Goal: Task Accomplishment & Management: Use online tool/utility

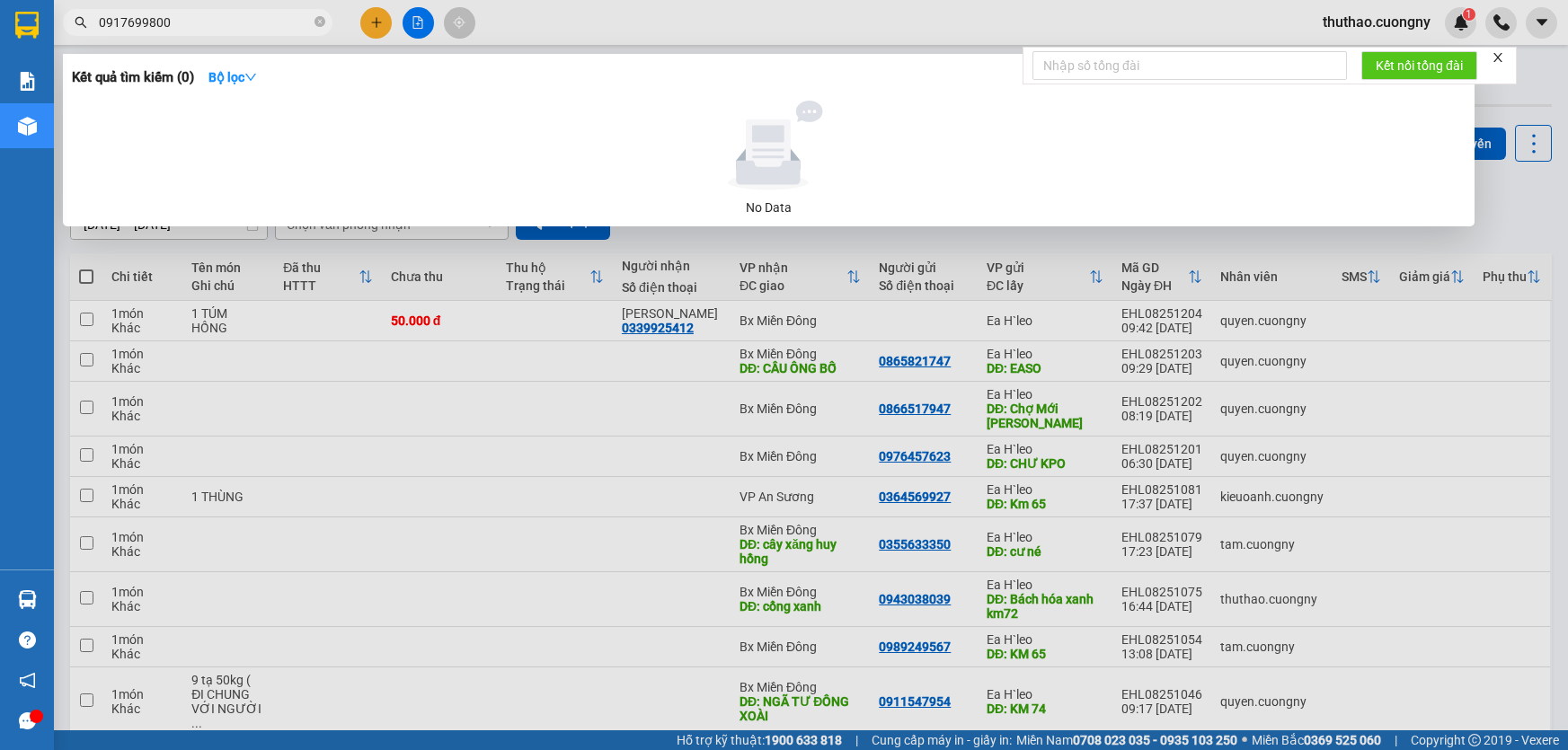
click at [376, 26] on div at bounding box center [784, 375] width 1568 height 750
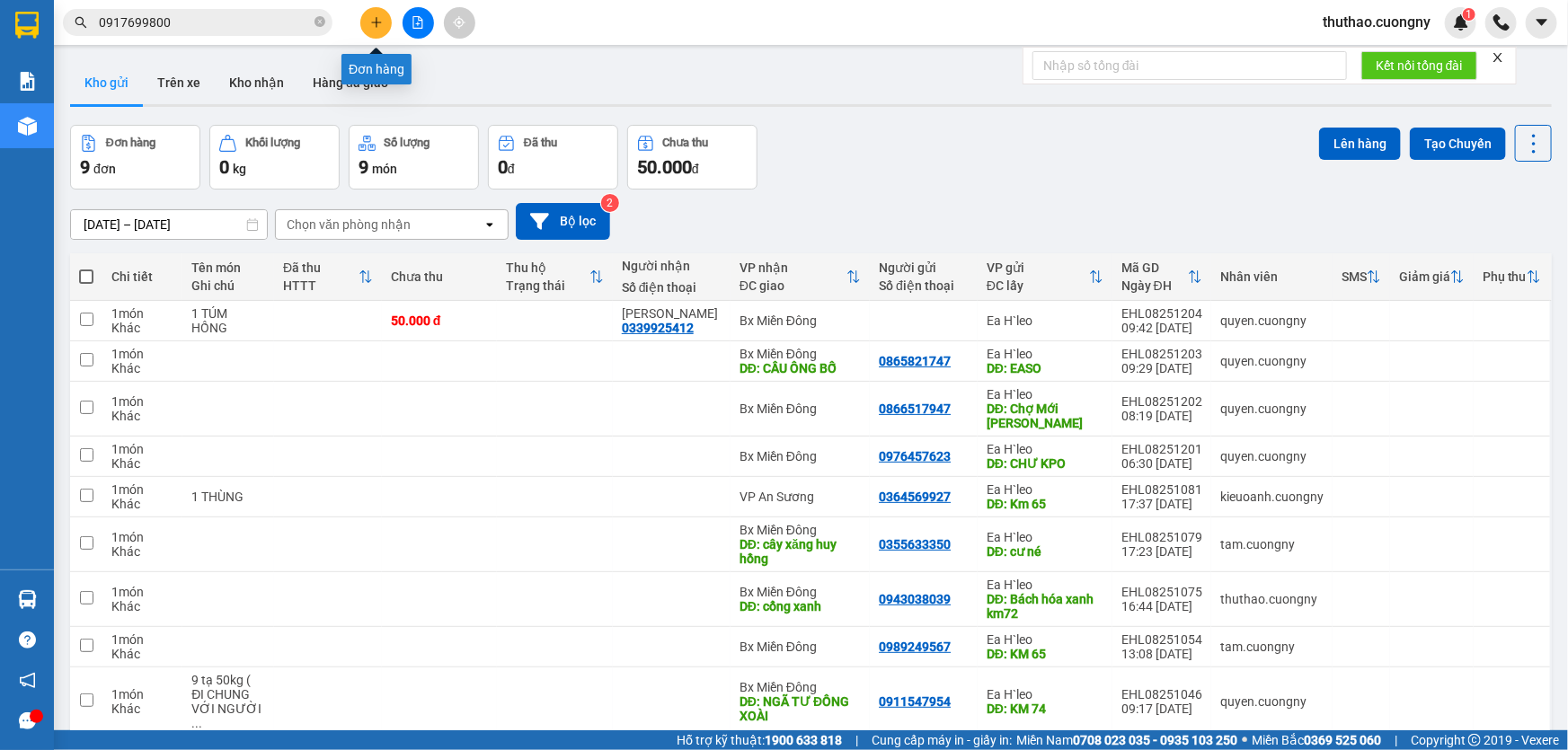
click at [376, 26] on icon "plus" at bounding box center [376, 22] width 1 height 10
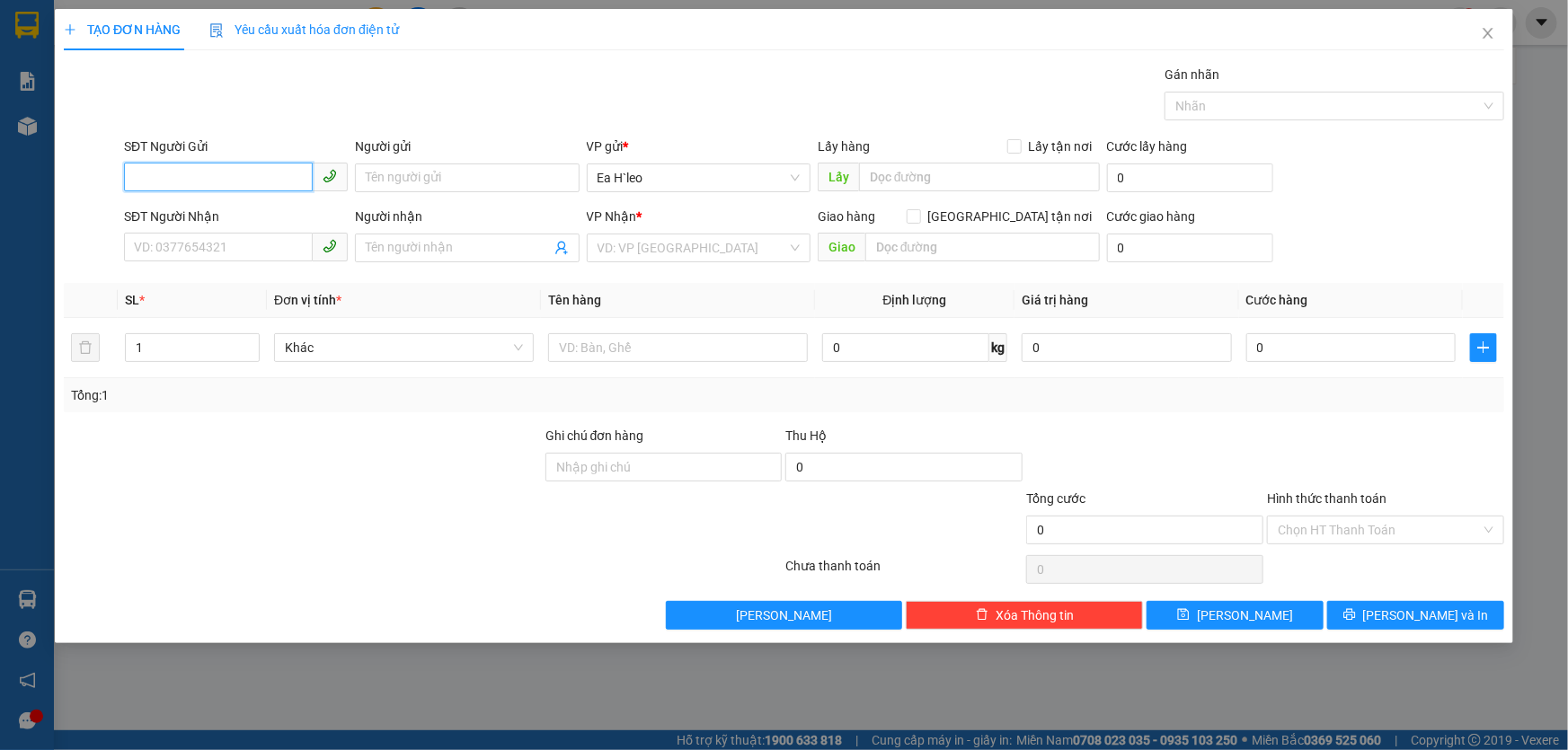
paste input "0911312917"
type input "0911312917"
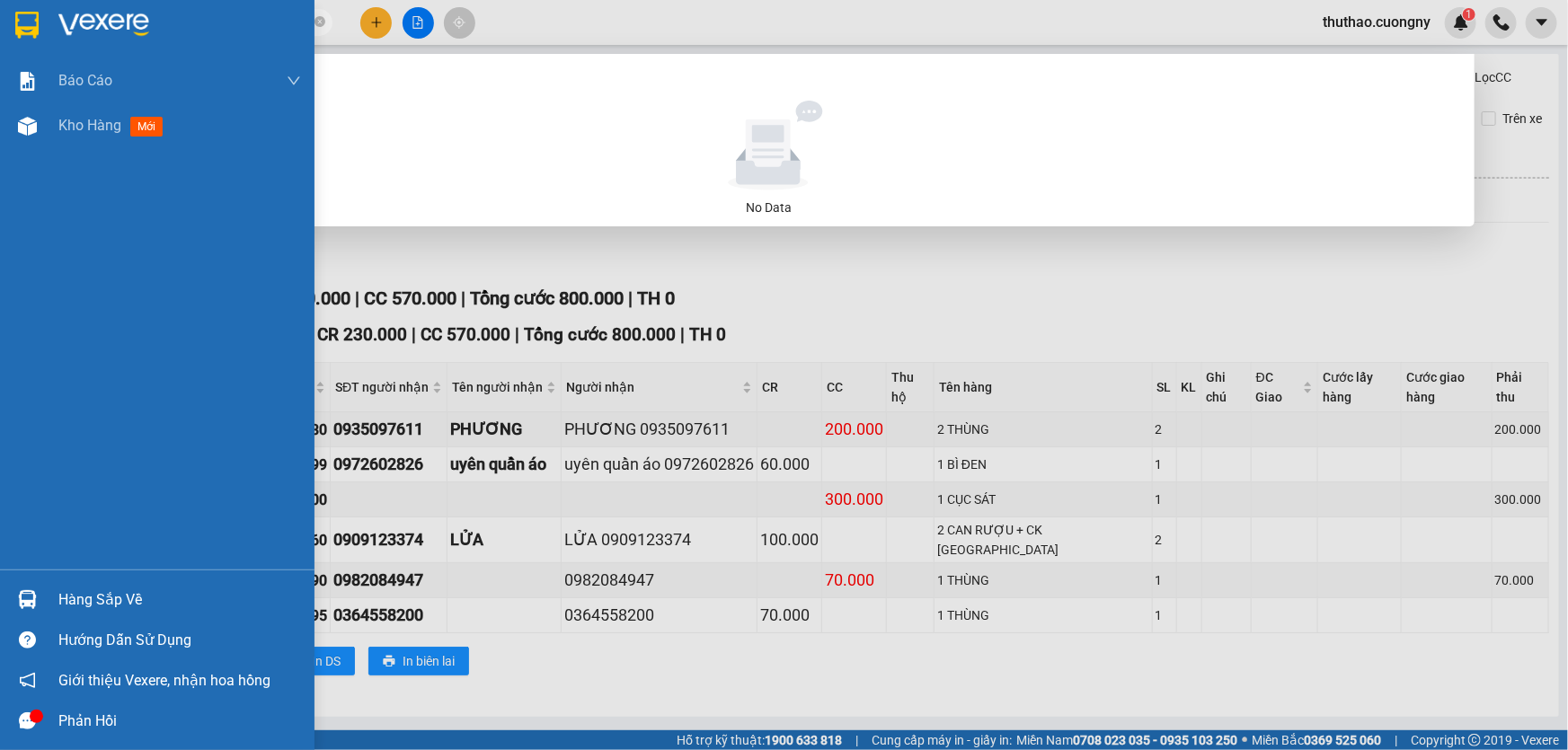
drag, startPoint x: 0, startPoint y: 0, endPoint x: 0, endPoint y: 33, distance: 33.0
click at [0, 33] on section "Kết quả tìm kiếm ( 0 ) Bộ lọc No Data 0917699800 thuthao.cuongny 1 Báo cáo Báo …" at bounding box center [784, 375] width 1568 height 750
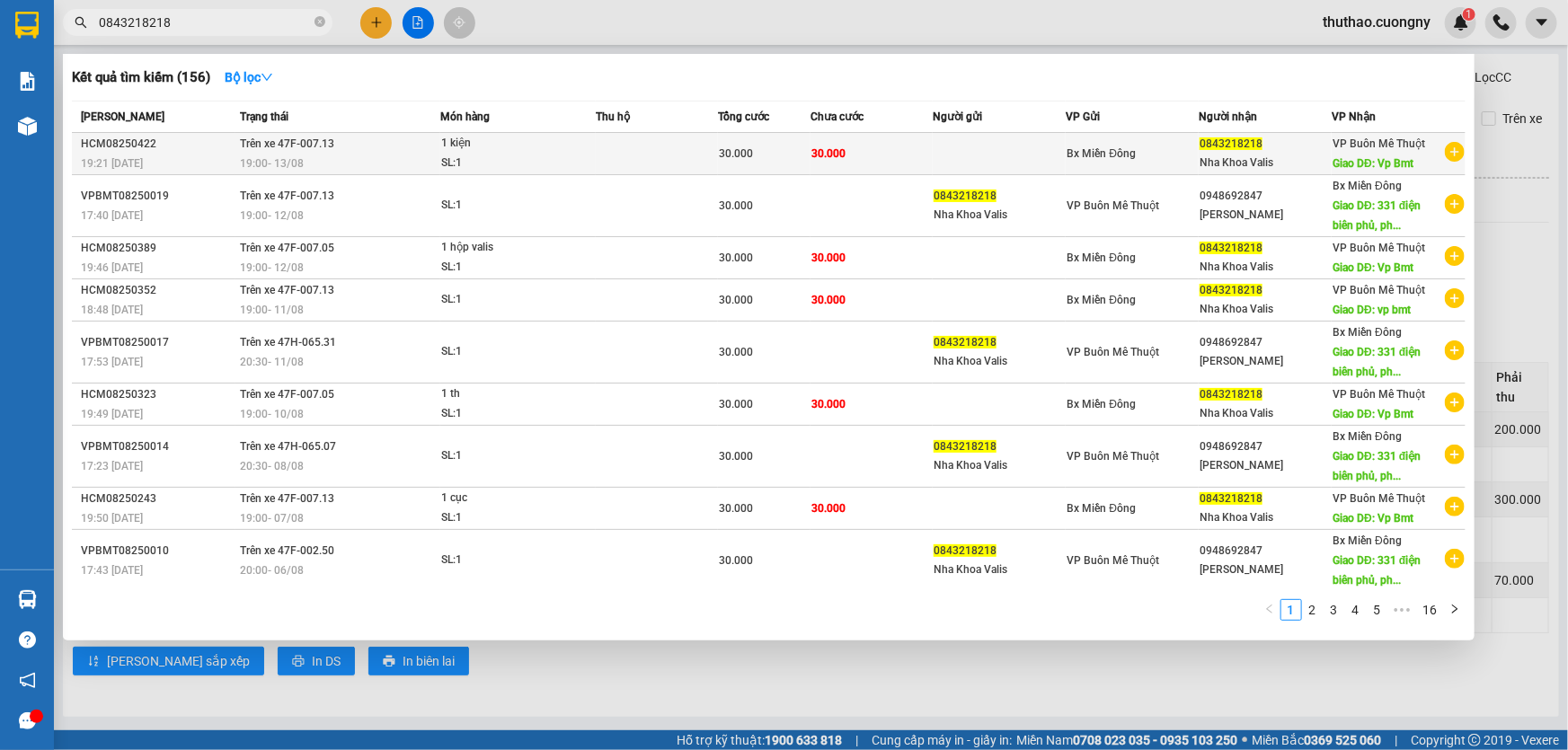
type input "0843218218"
click at [378, 142] on td "Trên xe 47F-007.13 19:00 - 13/08" at bounding box center [338, 153] width 205 height 42
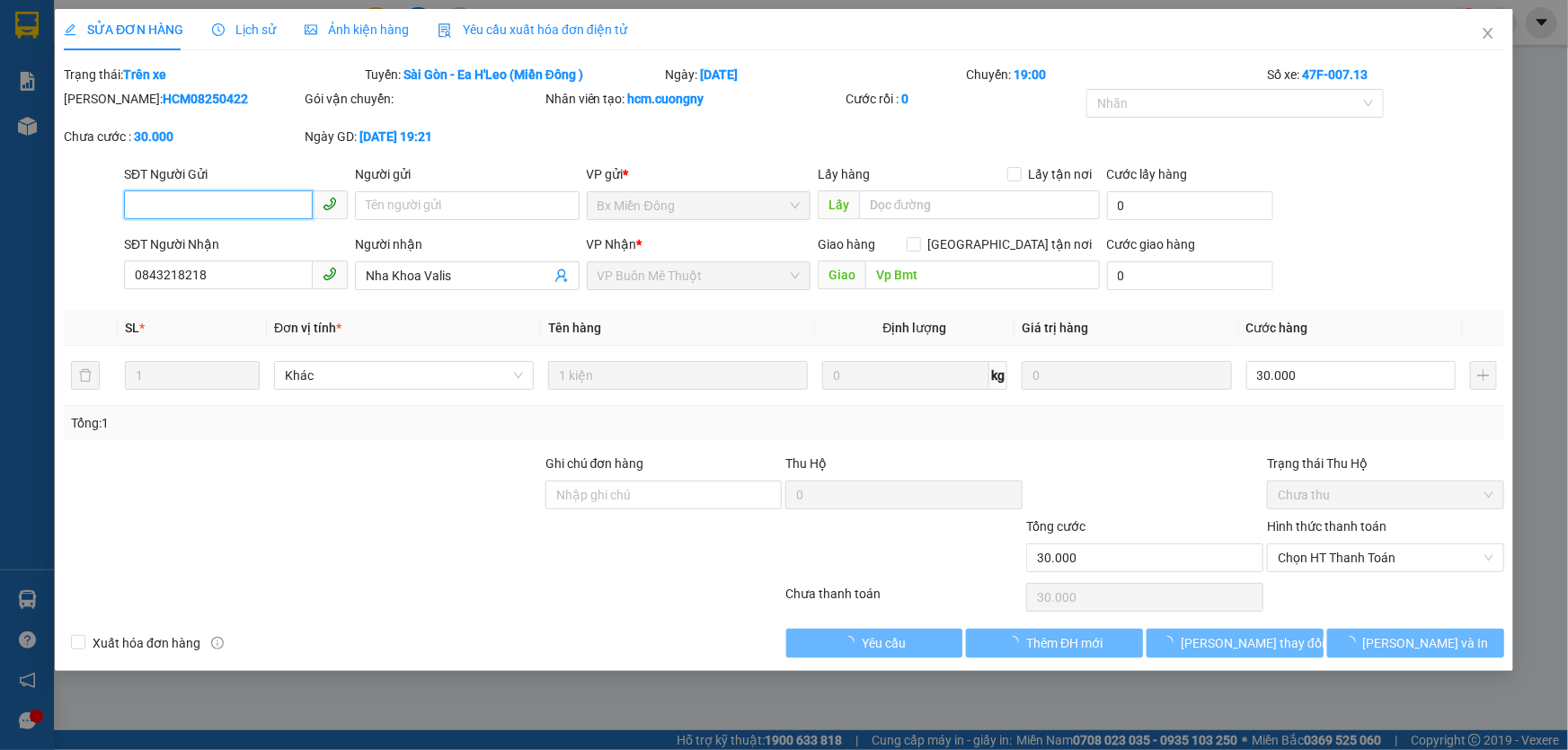
type input "0843218218"
type input "Nha Khoa Valis"
type input "Vp Bmt"
type input "30.000"
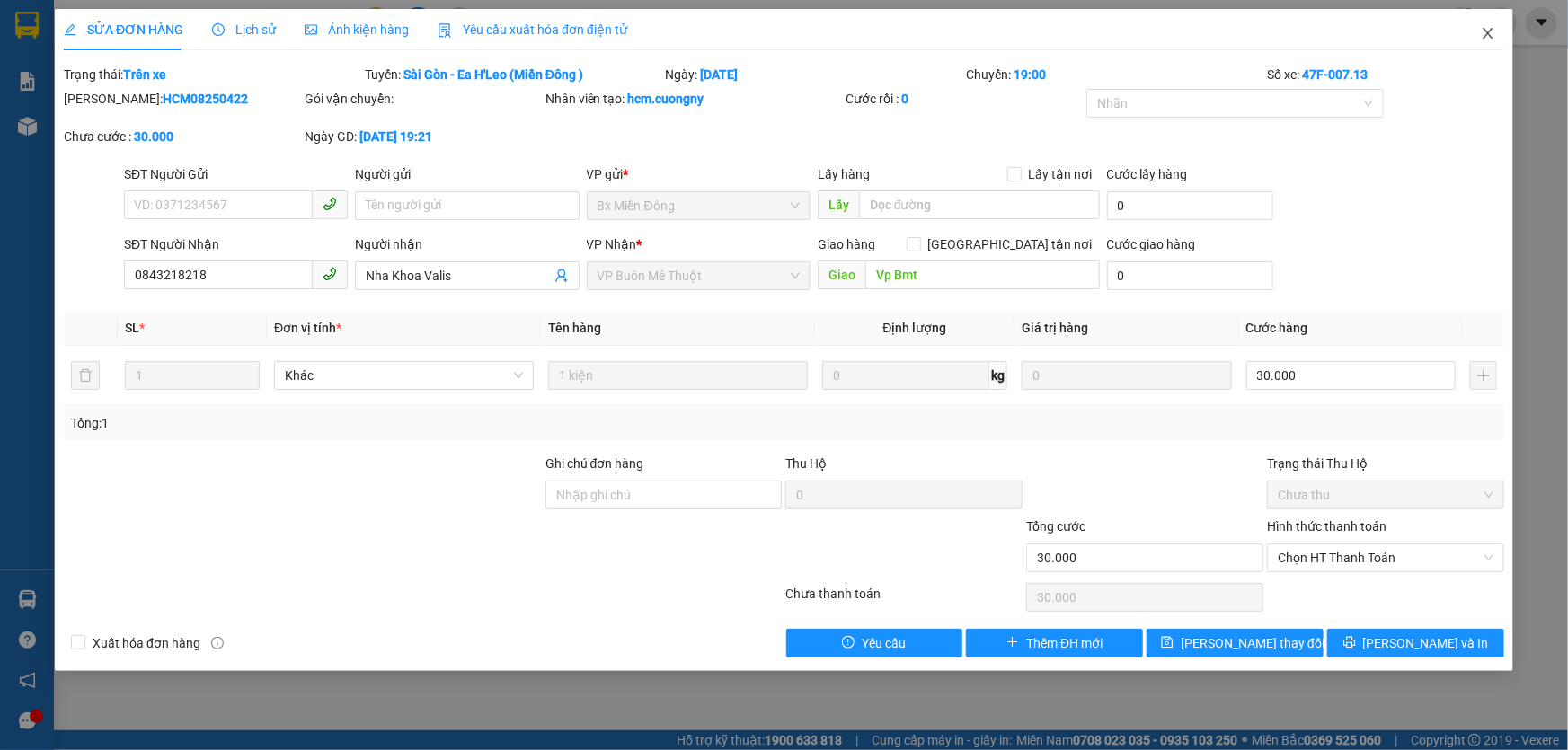
click at [1494, 33] on icon "close" at bounding box center [1487, 33] width 14 height 14
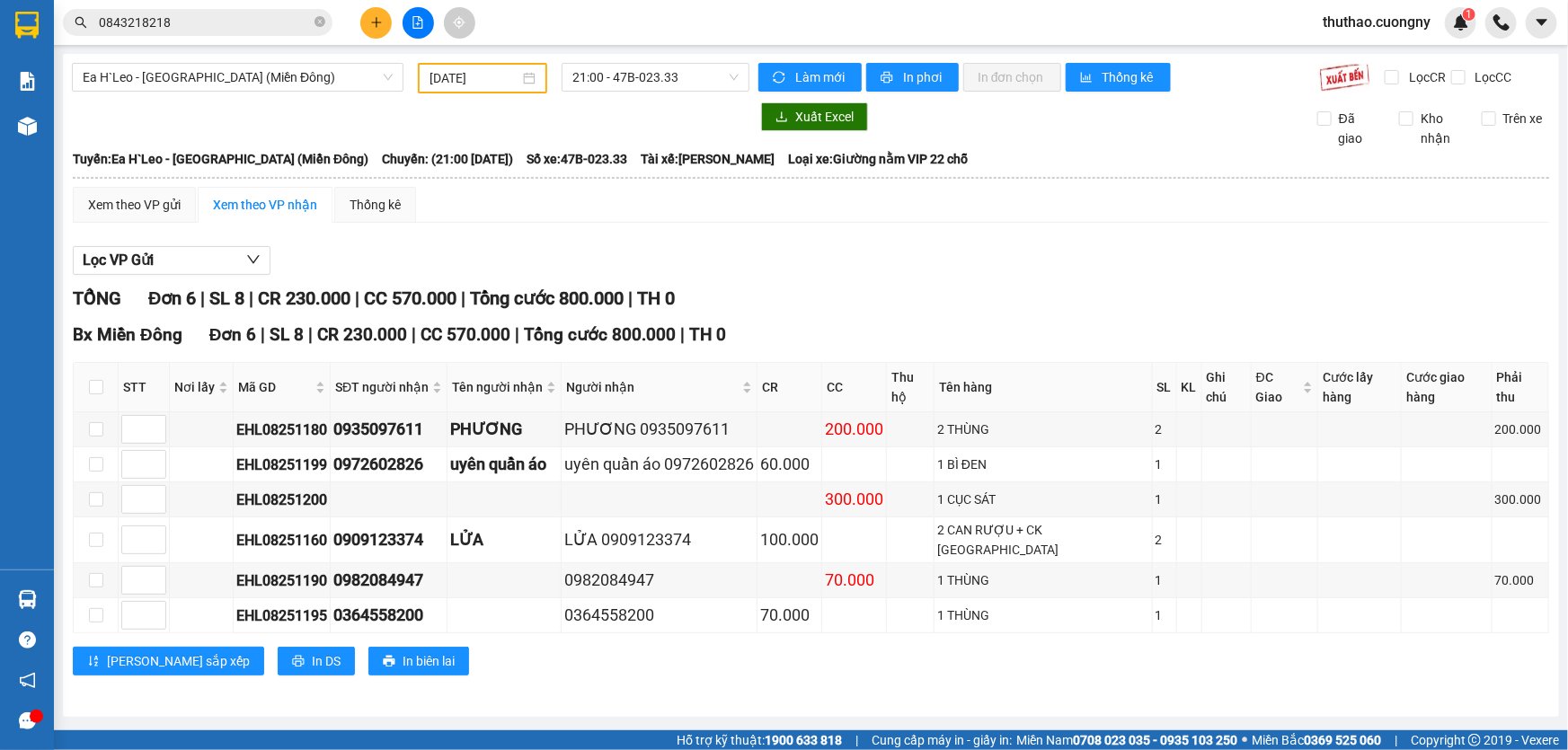
click at [186, 23] on input "0843218218" at bounding box center [205, 22] width 212 height 20
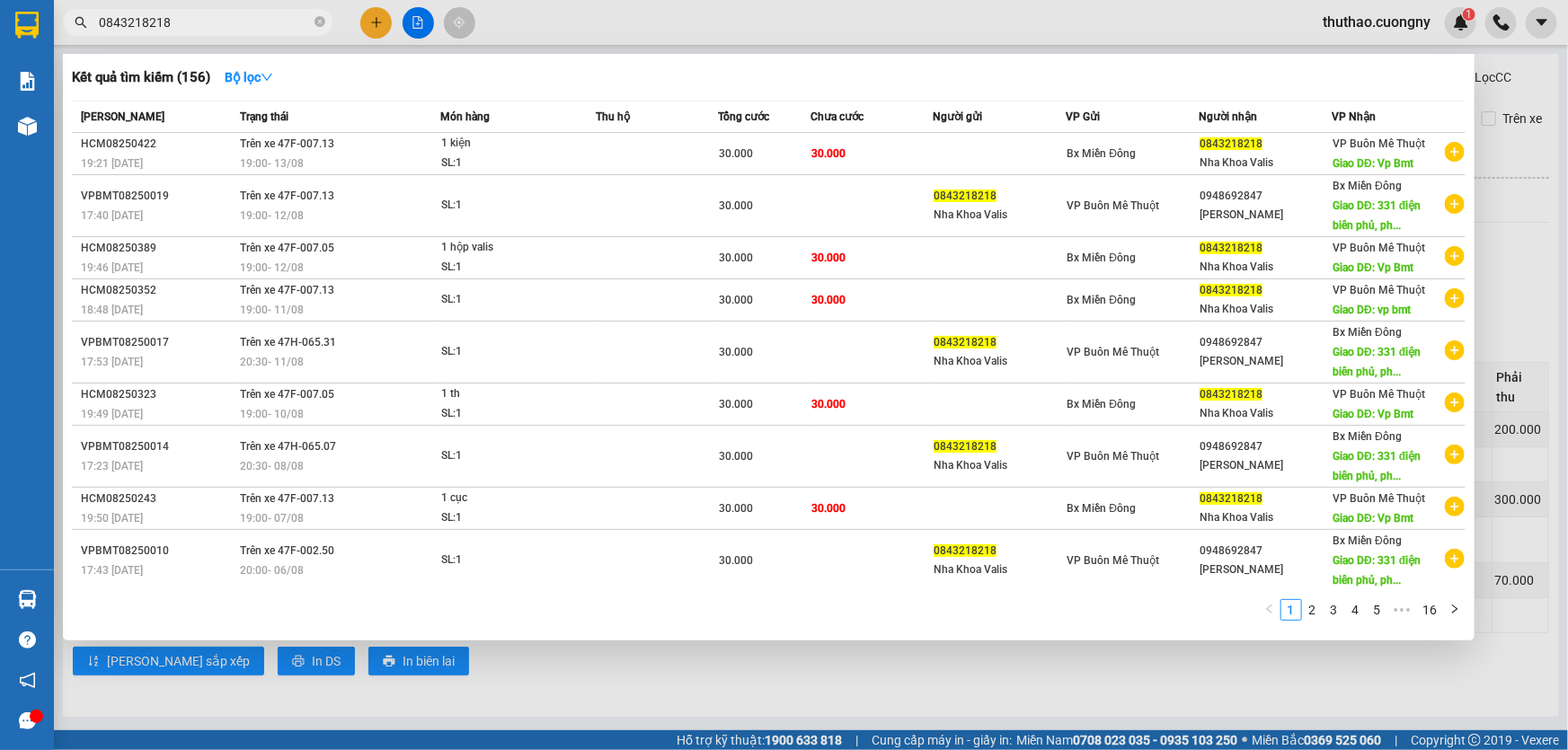
drag, startPoint x: 223, startPoint y: 22, endPoint x: 0, endPoint y: 60, distance: 226.2
click at [0, 60] on section "Kết quả tìm kiếm ( 156 ) Bộ lọc Mã ĐH Trạng thái Món hàng Thu hộ Tổng cước Chưa…" at bounding box center [784, 375] width 1568 height 750
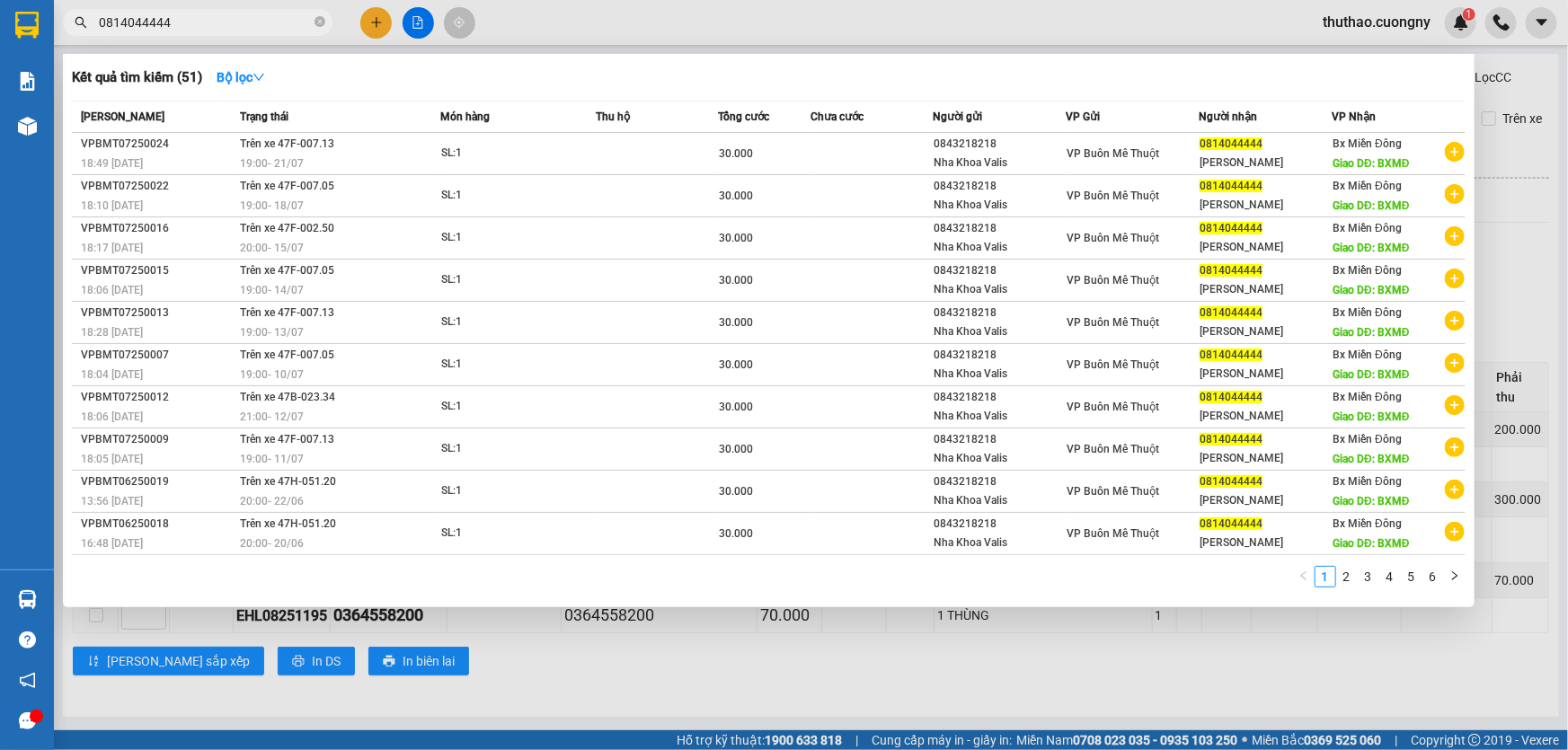
type input "0814044444"
click at [1262, 588] on div "1 2 3 4 5 6" at bounding box center [769, 582] width 1393 height 33
click at [1150, 664] on div at bounding box center [784, 375] width 1568 height 750
click at [236, 25] on input "0814044444" at bounding box center [205, 22] width 212 height 20
click at [1139, 569] on div "1 2 3 4 5 6" at bounding box center [769, 582] width 1393 height 33
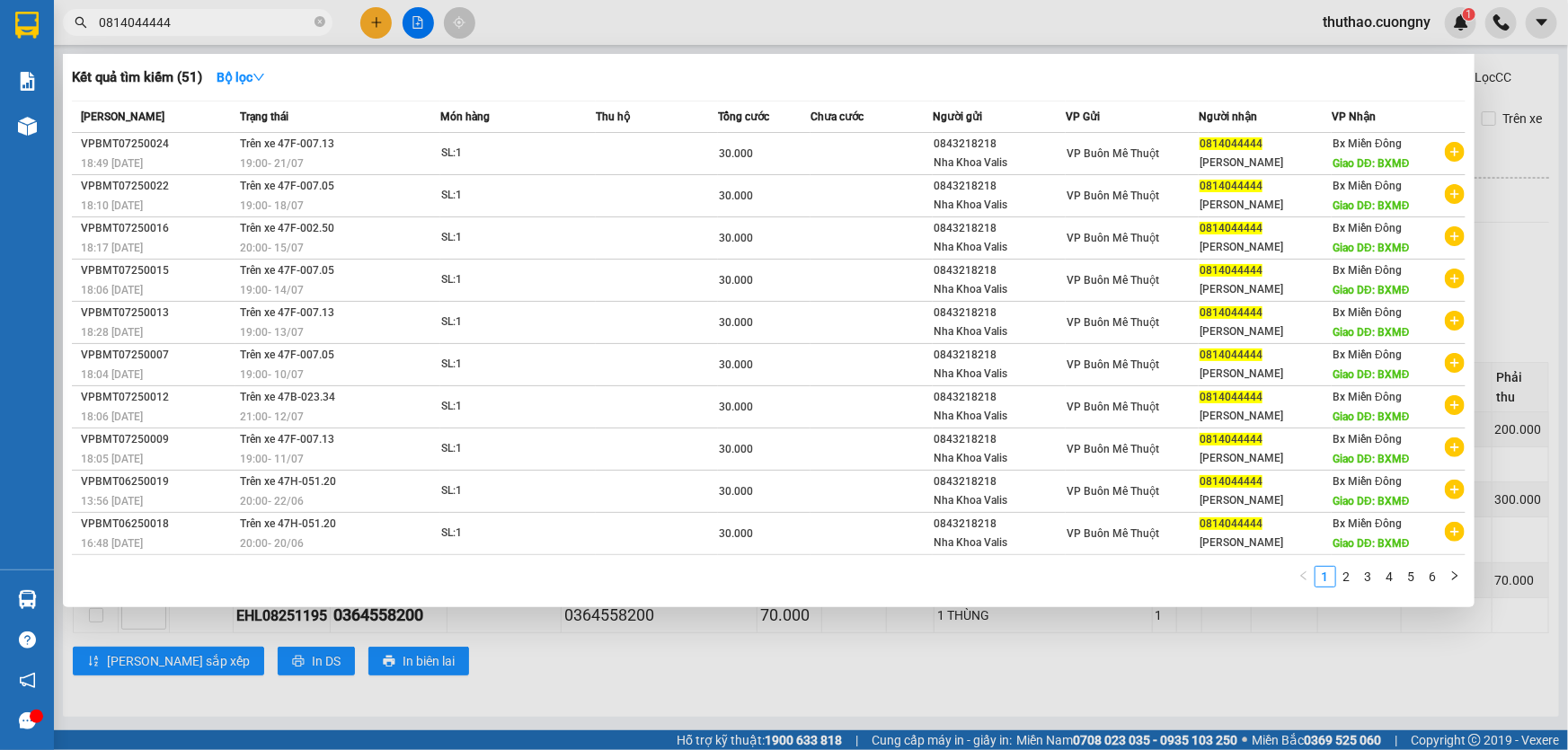
drag, startPoint x: 199, startPoint y: 27, endPoint x: 131, endPoint y: 37, distance: 68.7
click at [139, 37] on div "Kết quả tìm kiếm ( 51 ) Bộ lọc Mã ĐH Trạng thái Món hàng Thu hộ Tổng cước Chưa …" at bounding box center [175, 23] width 351 height 32
click at [161, 24] on input "0814044444" at bounding box center [205, 22] width 212 height 20
click at [160, 24] on input "0814044444" at bounding box center [205, 22] width 212 height 20
click at [159, 24] on input "0814044444" at bounding box center [205, 22] width 212 height 20
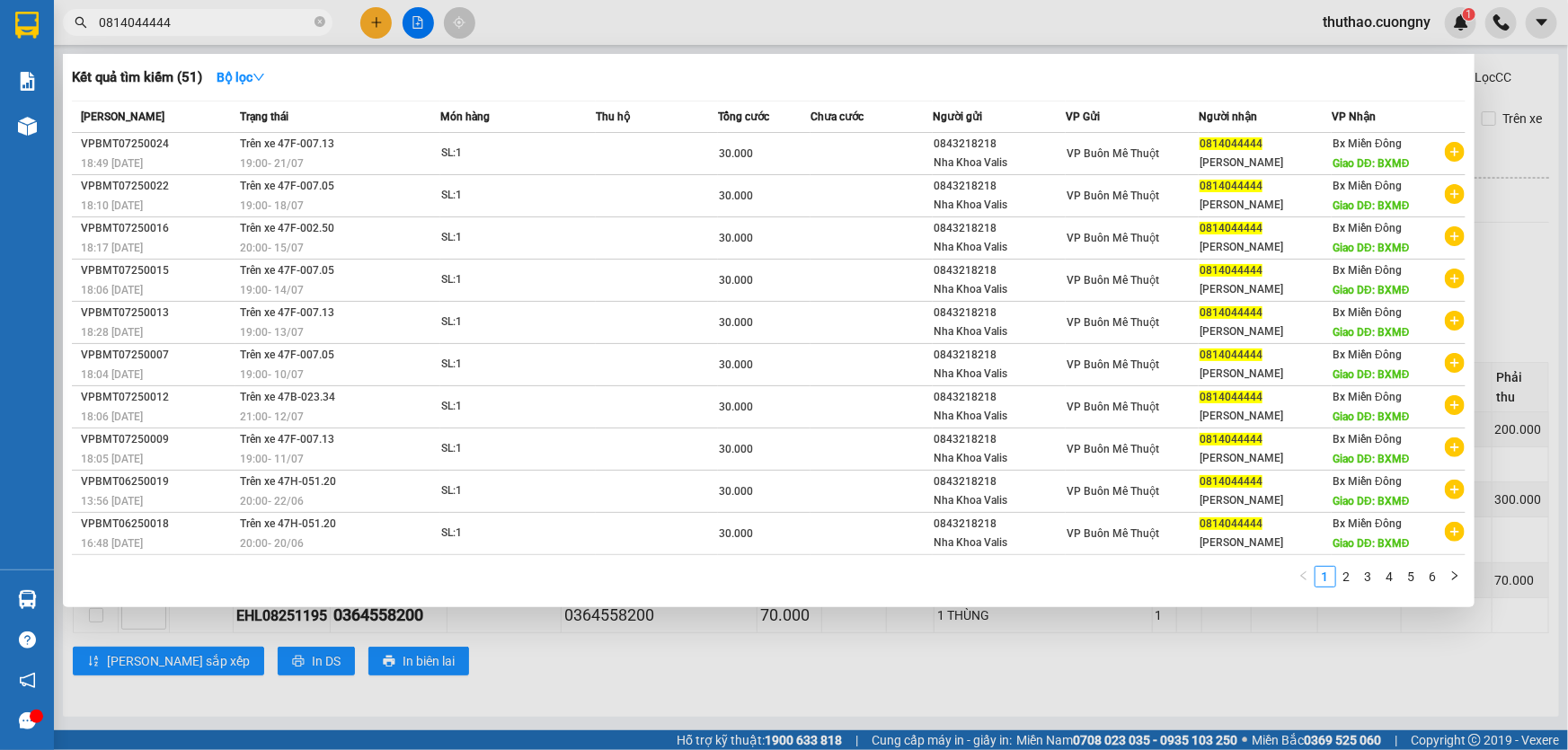
drag, startPoint x: 134, startPoint y: 24, endPoint x: 1114, endPoint y: 615, distance: 1144.4
click at [1114, 615] on div at bounding box center [784, 375] width 1568 height 750
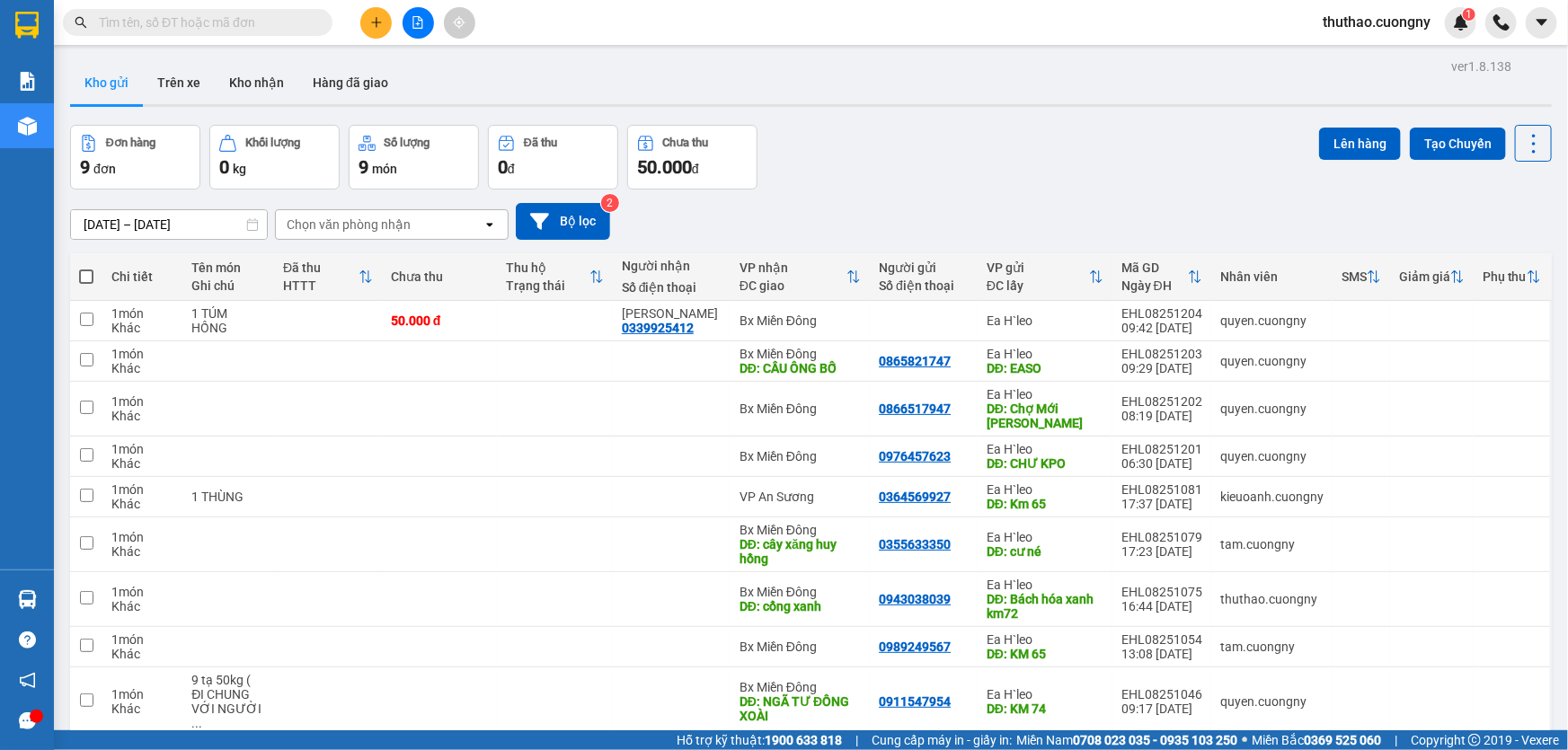
click at [420, 28] on icon "file-add" at bounding box center [418, 22] width 10 height 12
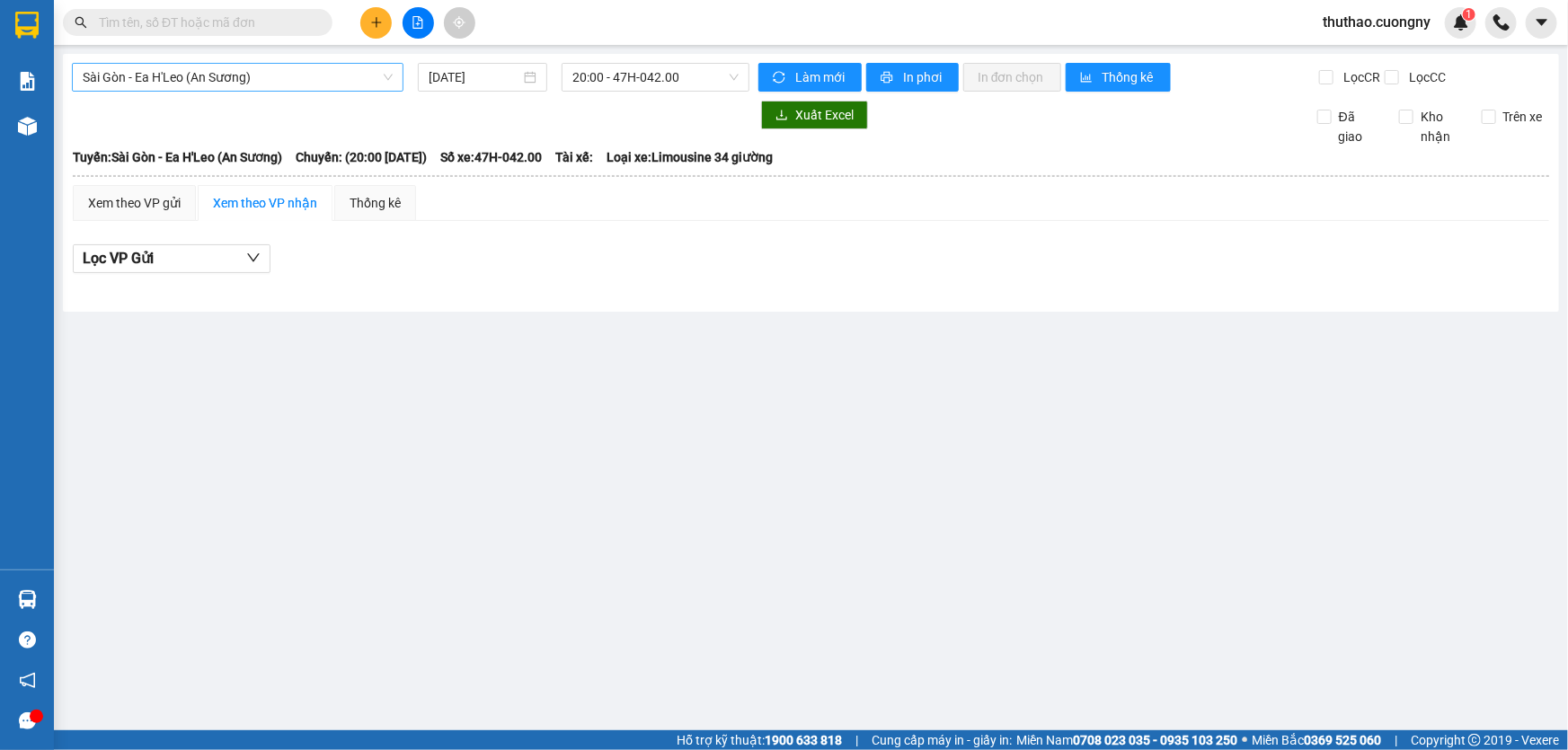
click at [306, 86] on span "Sài Gòn - Ea H'Leo (An Sương)" at bounding box center [237, 77] width 309 height 27
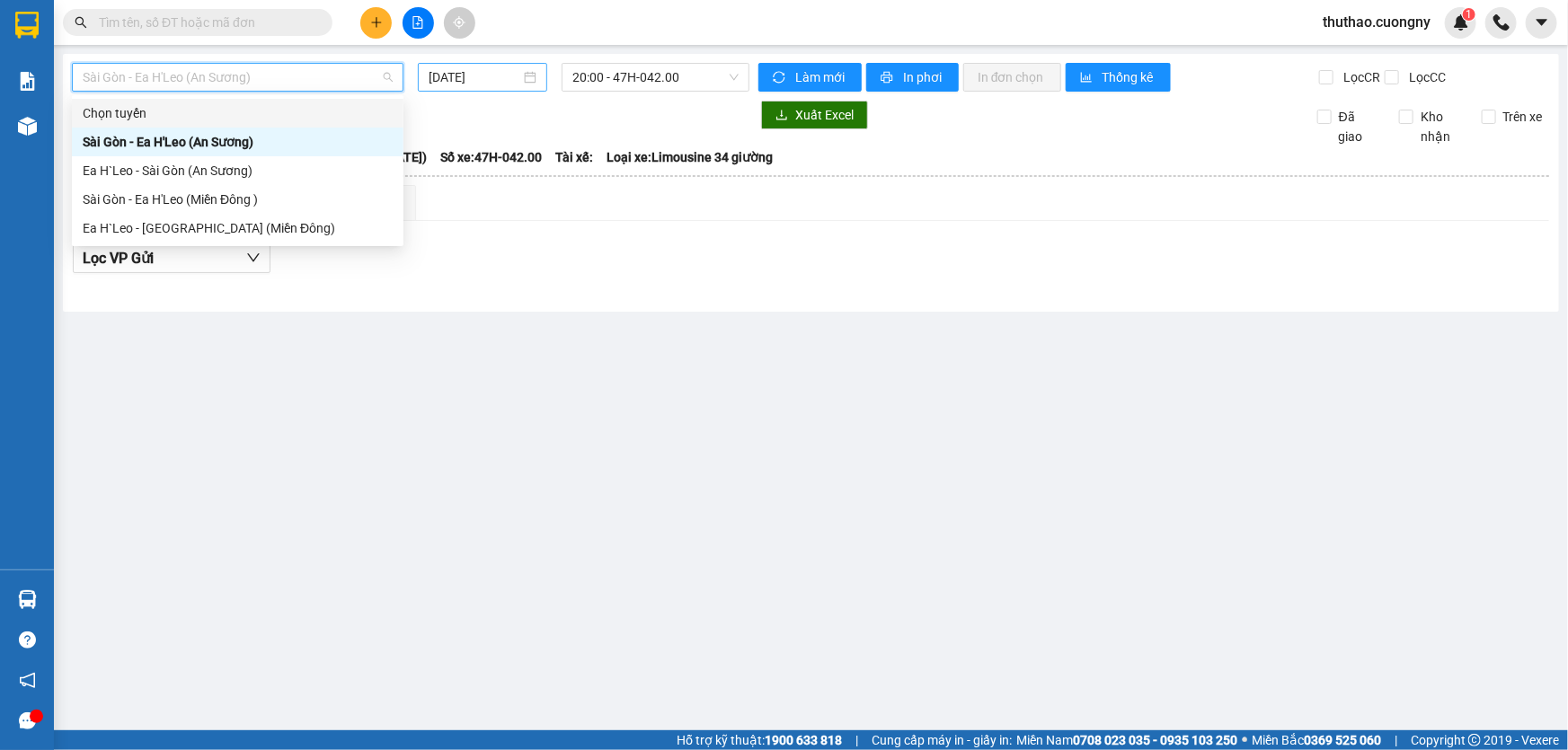
click at [439, 72] on input "[DATE]" at bounding box center [474, 77] width 92 height 20
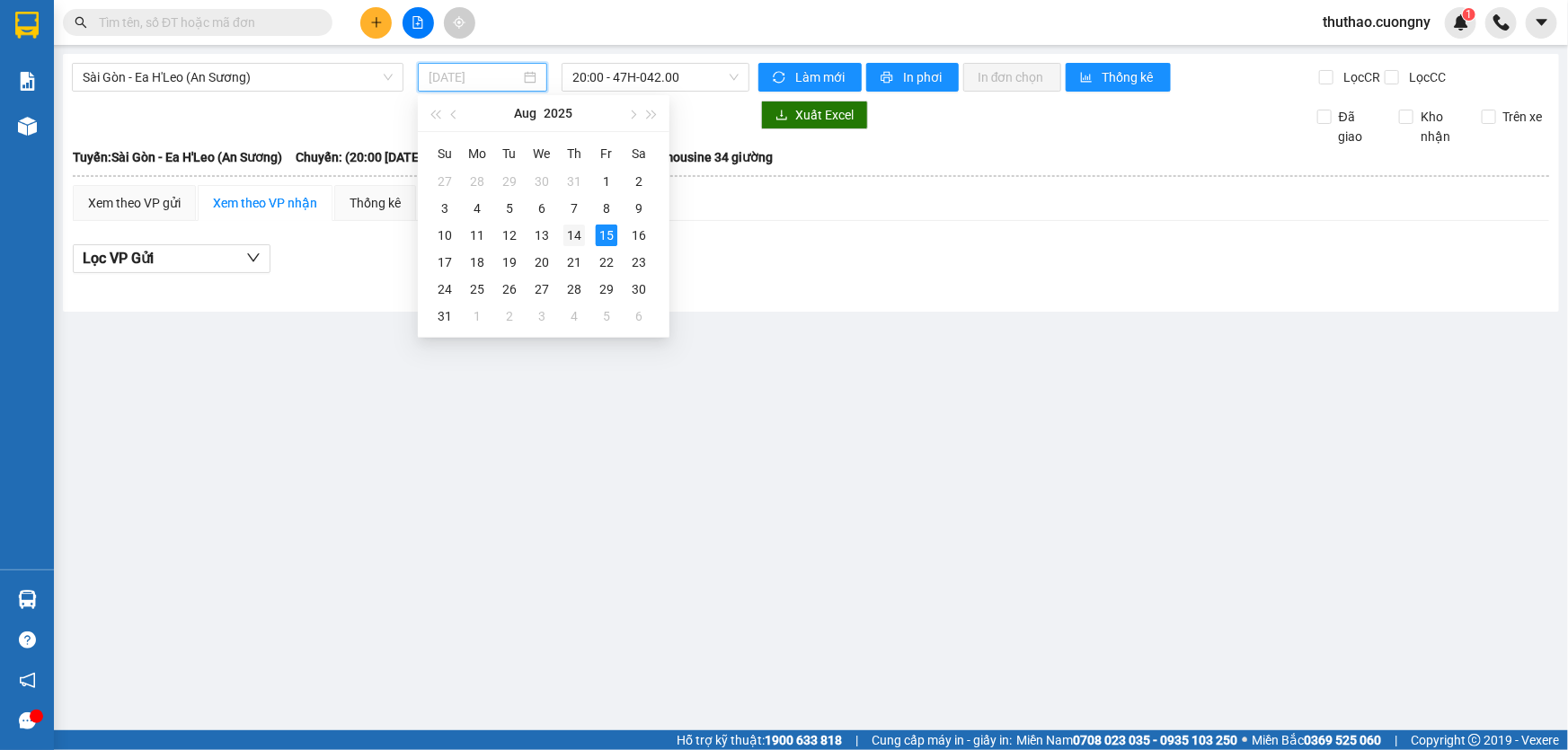
click at [569, 233] on div "14" at bounding box center [573, 235] width 22 height 22
type input "[DATE]"
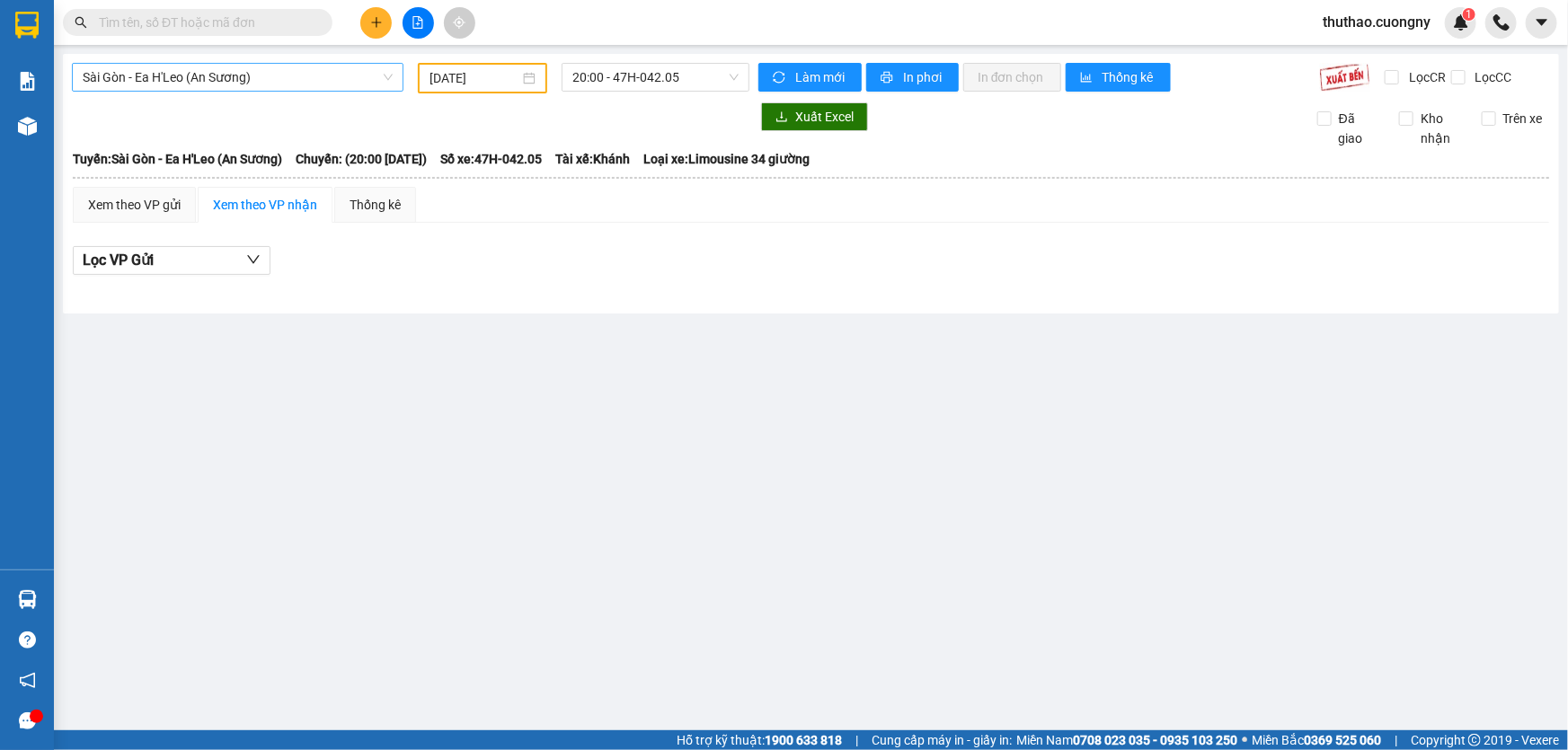
click at [268, 79] on span "Sài Gòn - Ea H'Leo (An Sương)" at bounding box center [237, 77] width 309 height 27
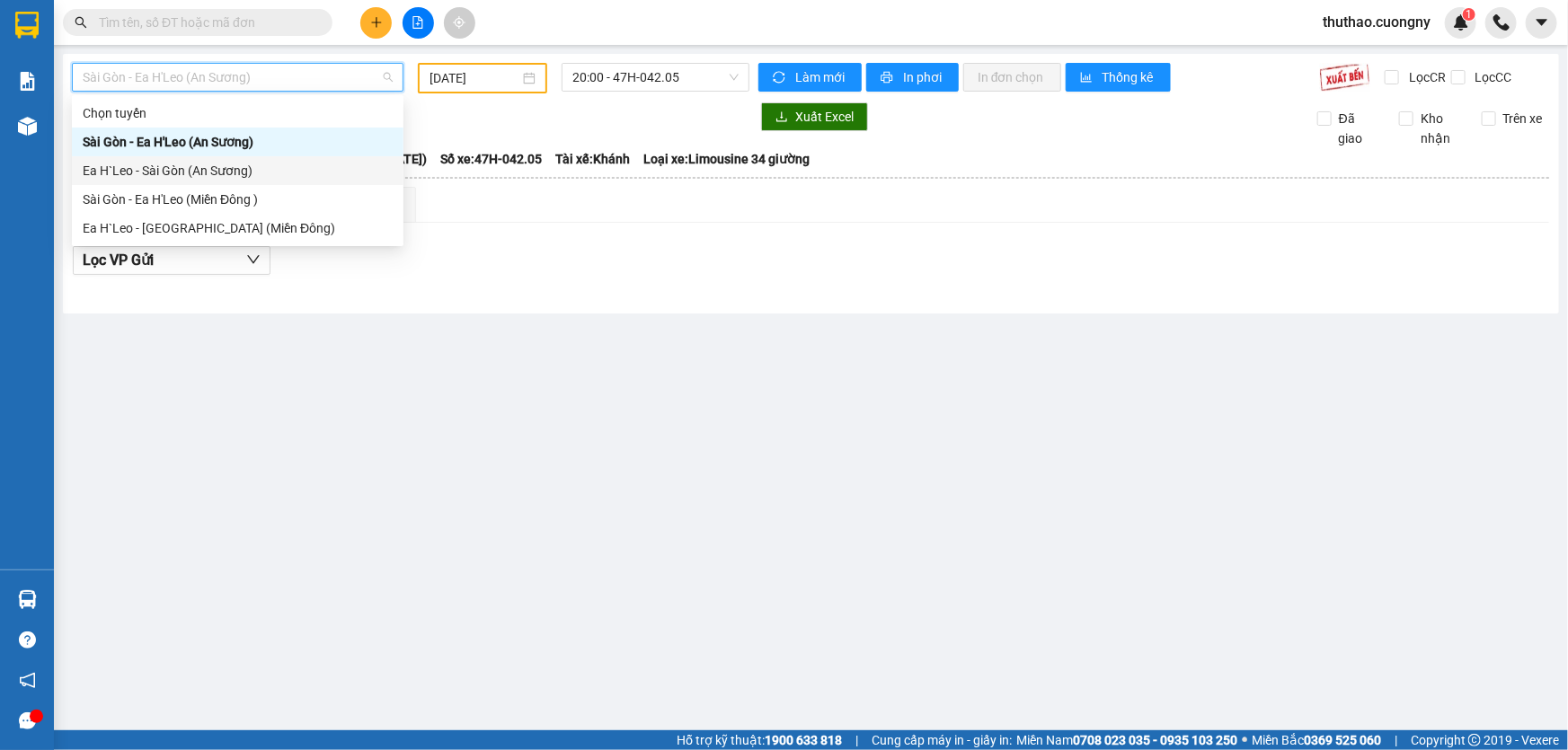
click at [203, 173] on div "Ea H`Leo - Sài Gòn (An Sương)" at bounding box center [237, 170] width 309 height 20
type input "[DATE]"
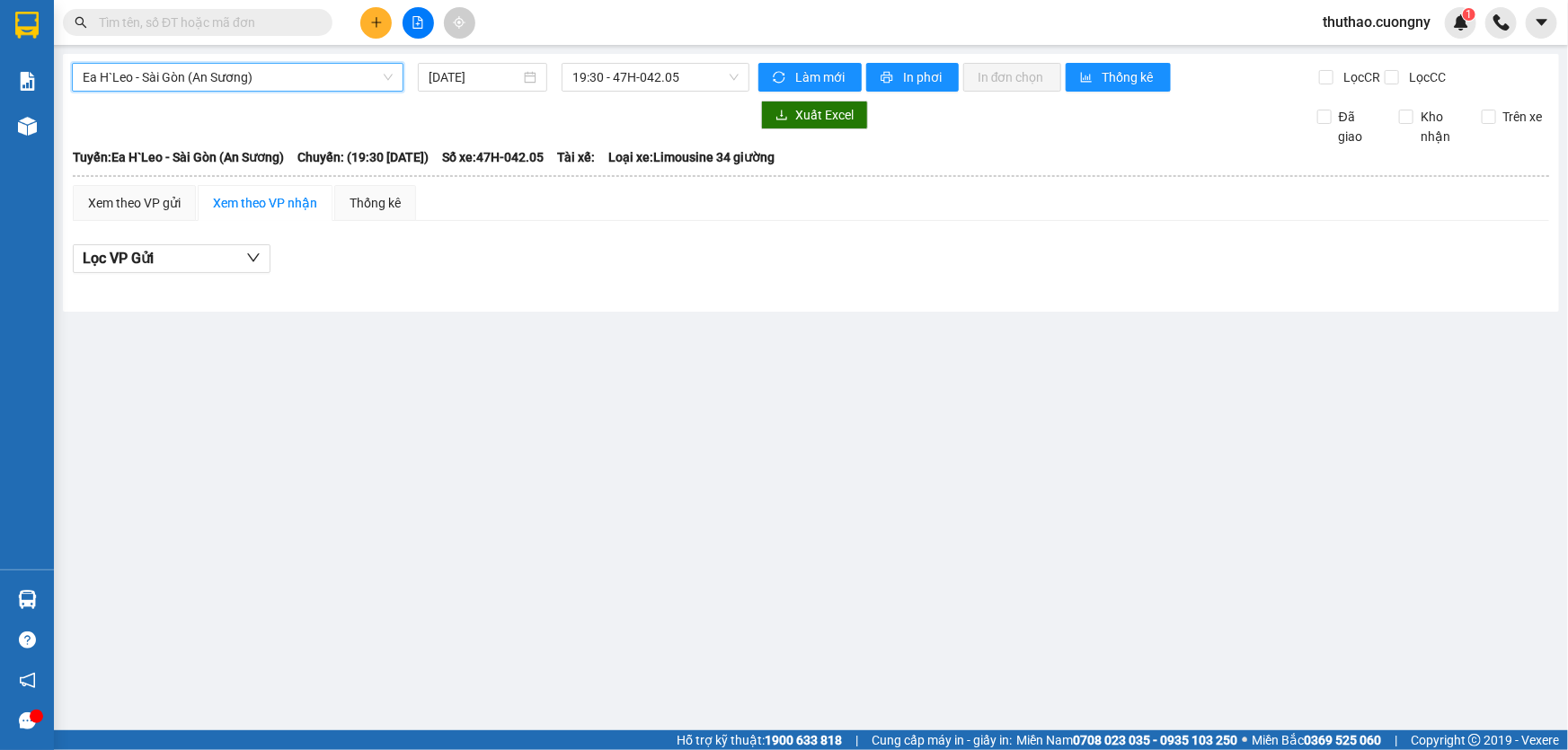
click at [352, 76] on span "Ea H`Leo - Sài Gòn (An Sương)" at bounding box center [237, 77] width 309 height 27
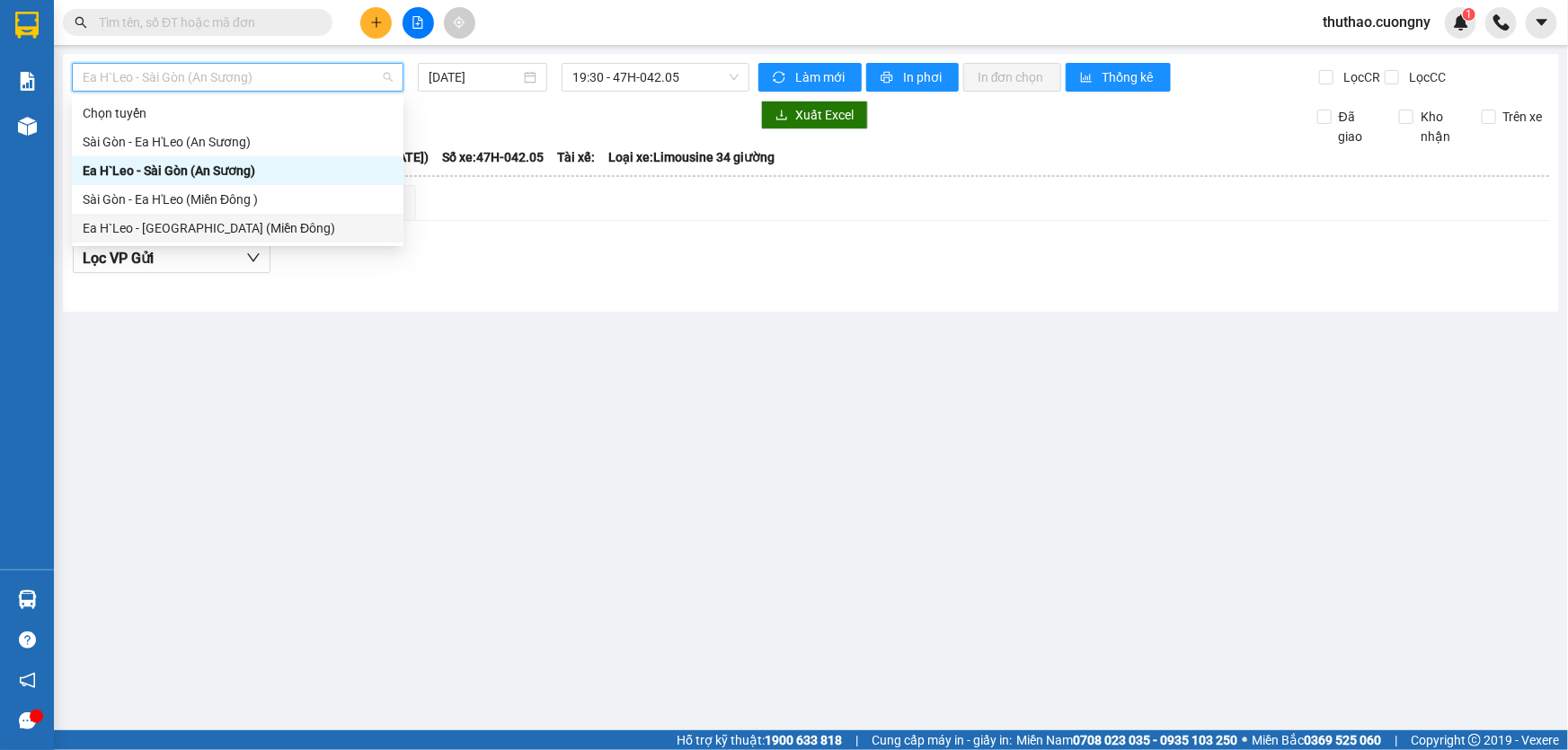
click at [261, 217] on div "Ea H`Leo - [GEOGRAPHIC_DATA] (Miền Đông)" at bounding box center [237, 228] width 332 height 29
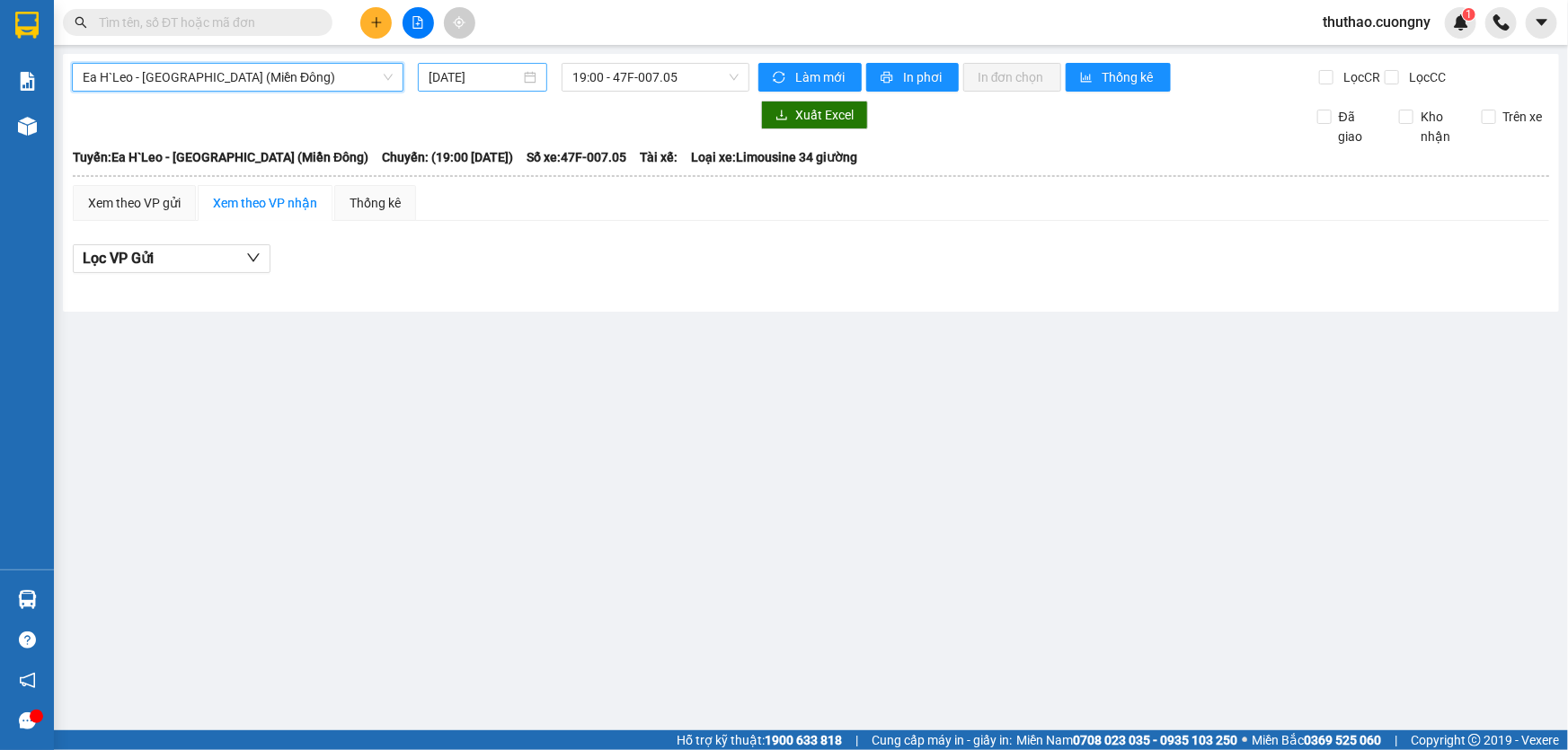
click at [514, 80] on input "[DATE]" at bounding box center [474, 77] width 92 height 20
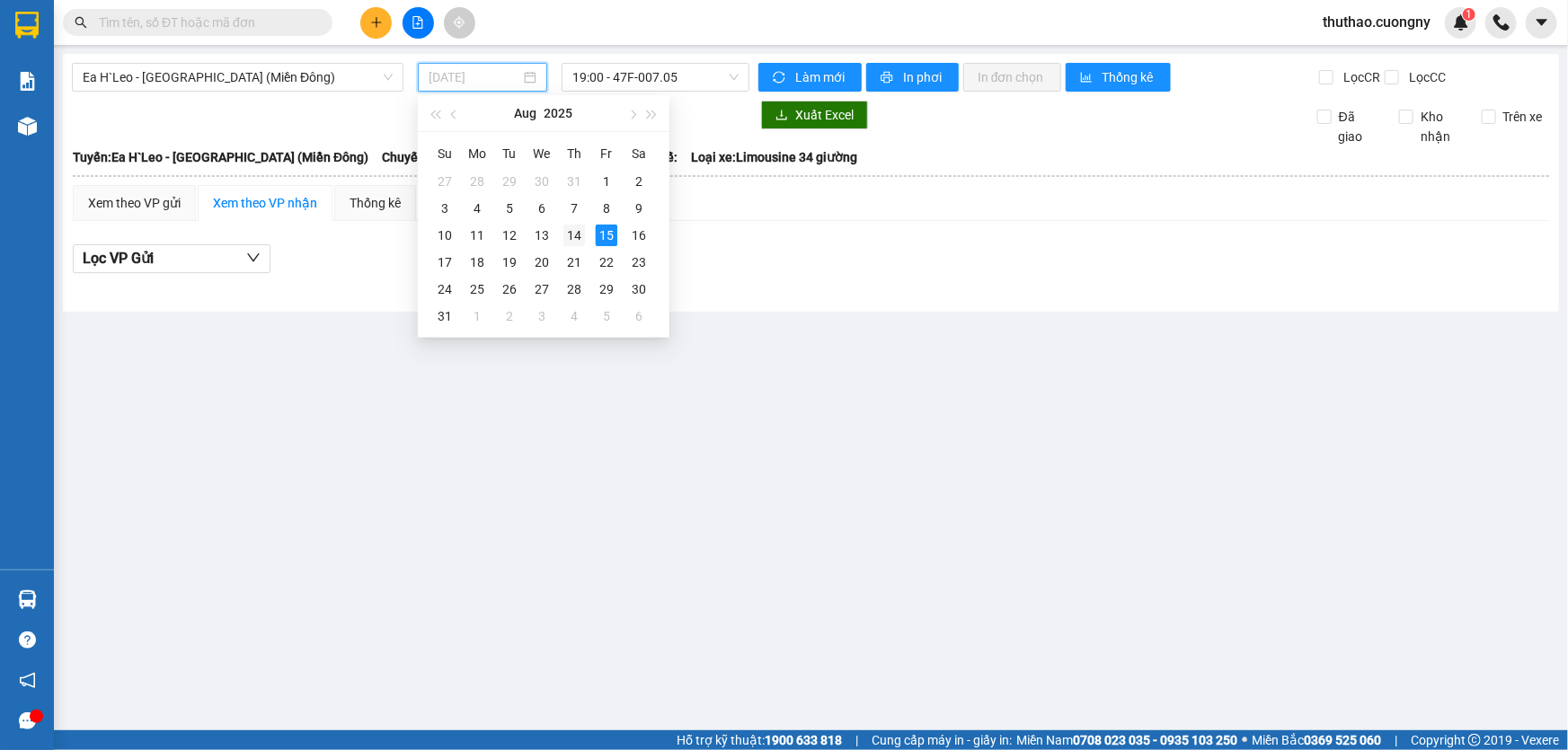
click at [568, 236] on div "14" at bounding box center [573, 235] width 22 height 22
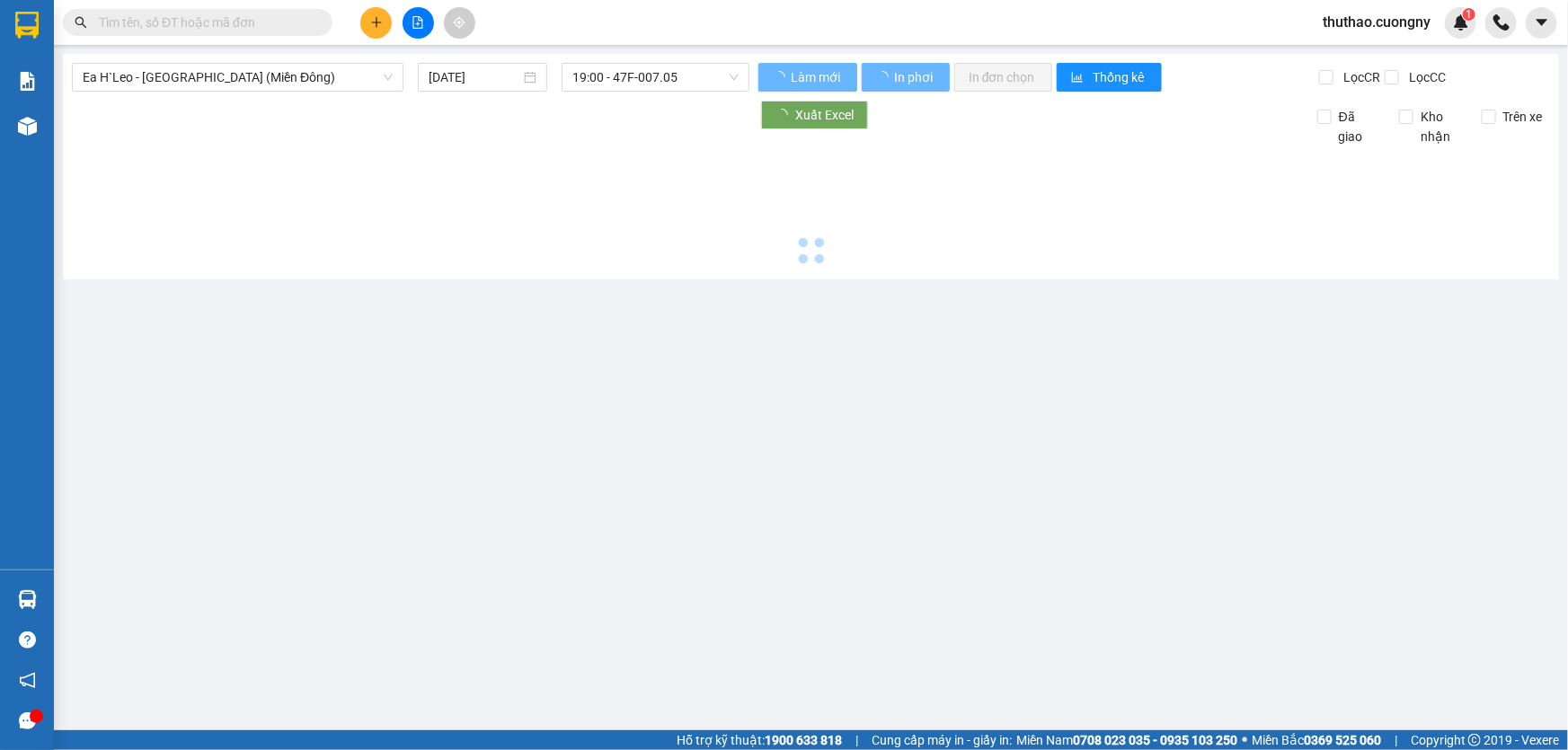
type input "[DATE]"
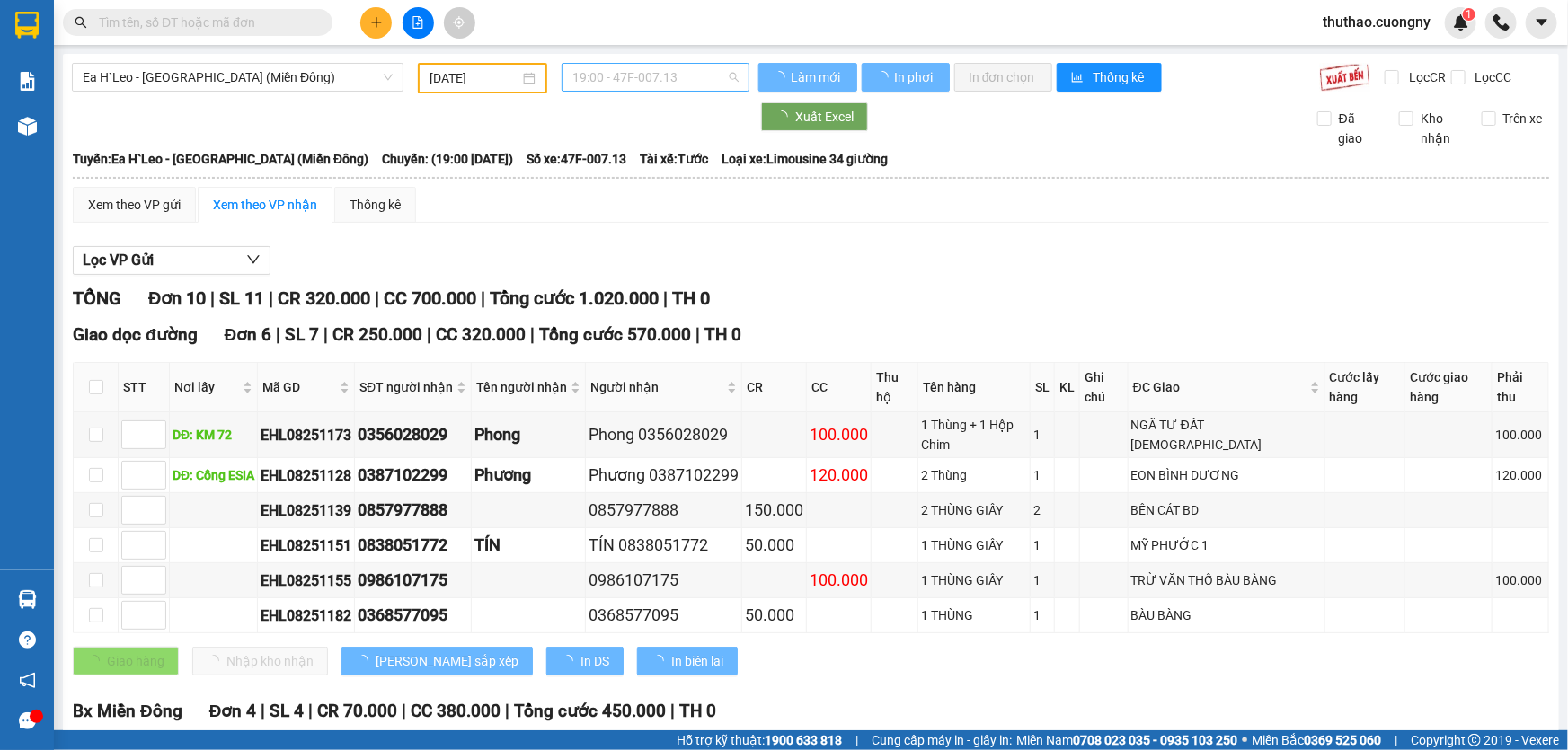
click at [655, 79] on span "19:00 - 47F-007.13" at bounding box center [655, 77] width 166 height 27
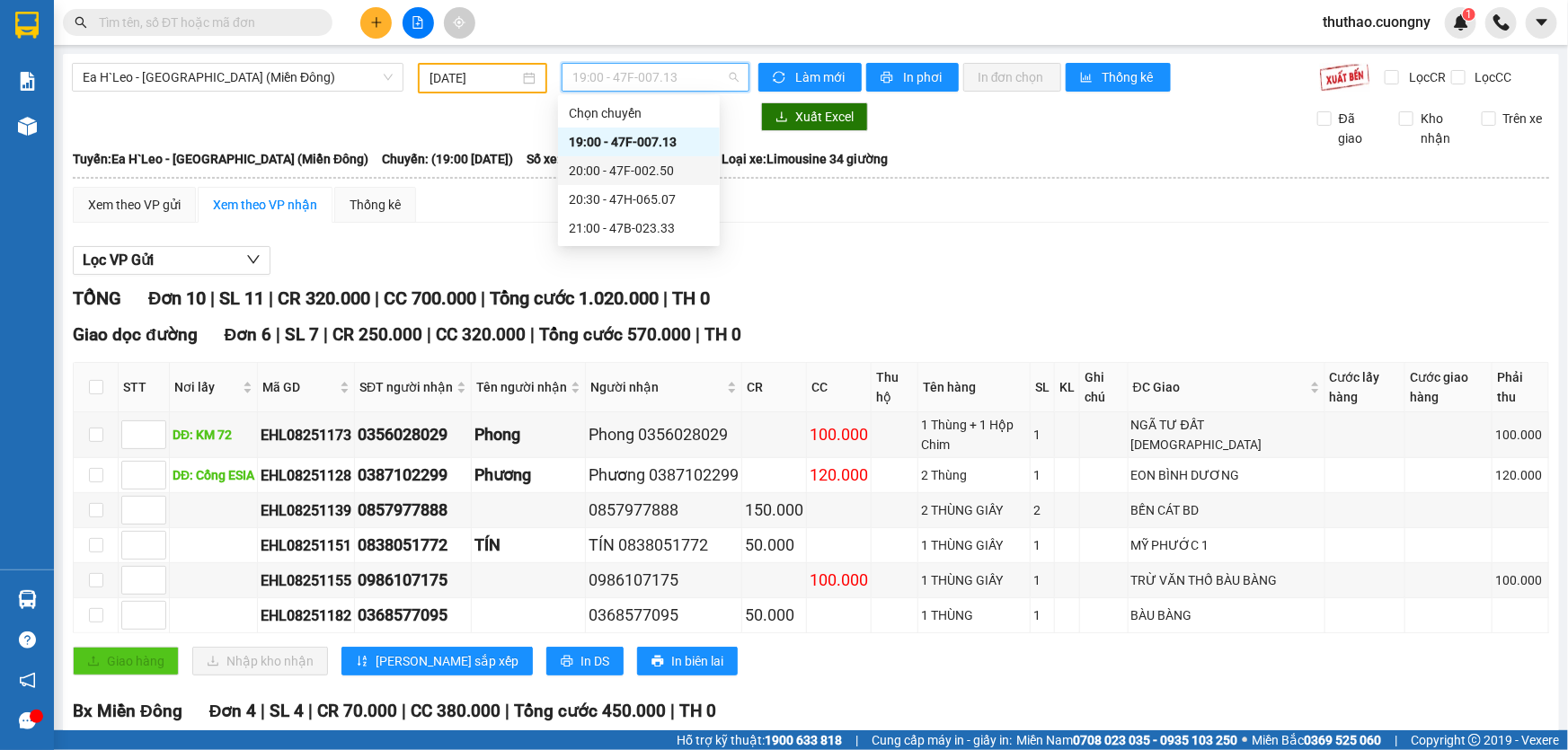
click at [632, 159] on div "20:00 - 47F-002.50" at bounding box center [639, 170] width 162 height 29
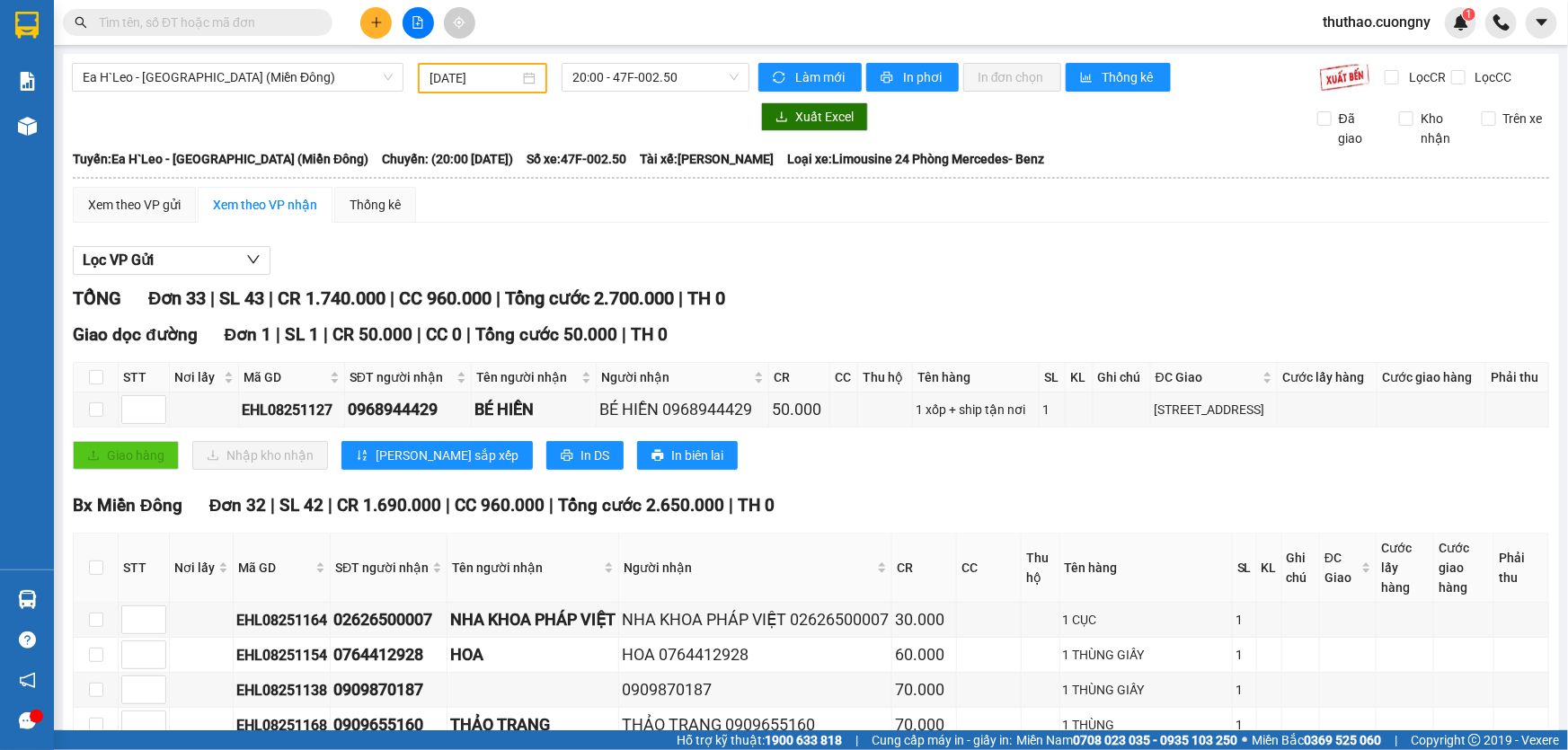
click at [657, 79] on span "20:00 - 47F-002.50" at bounding box center [655, 77] width 166 height 27
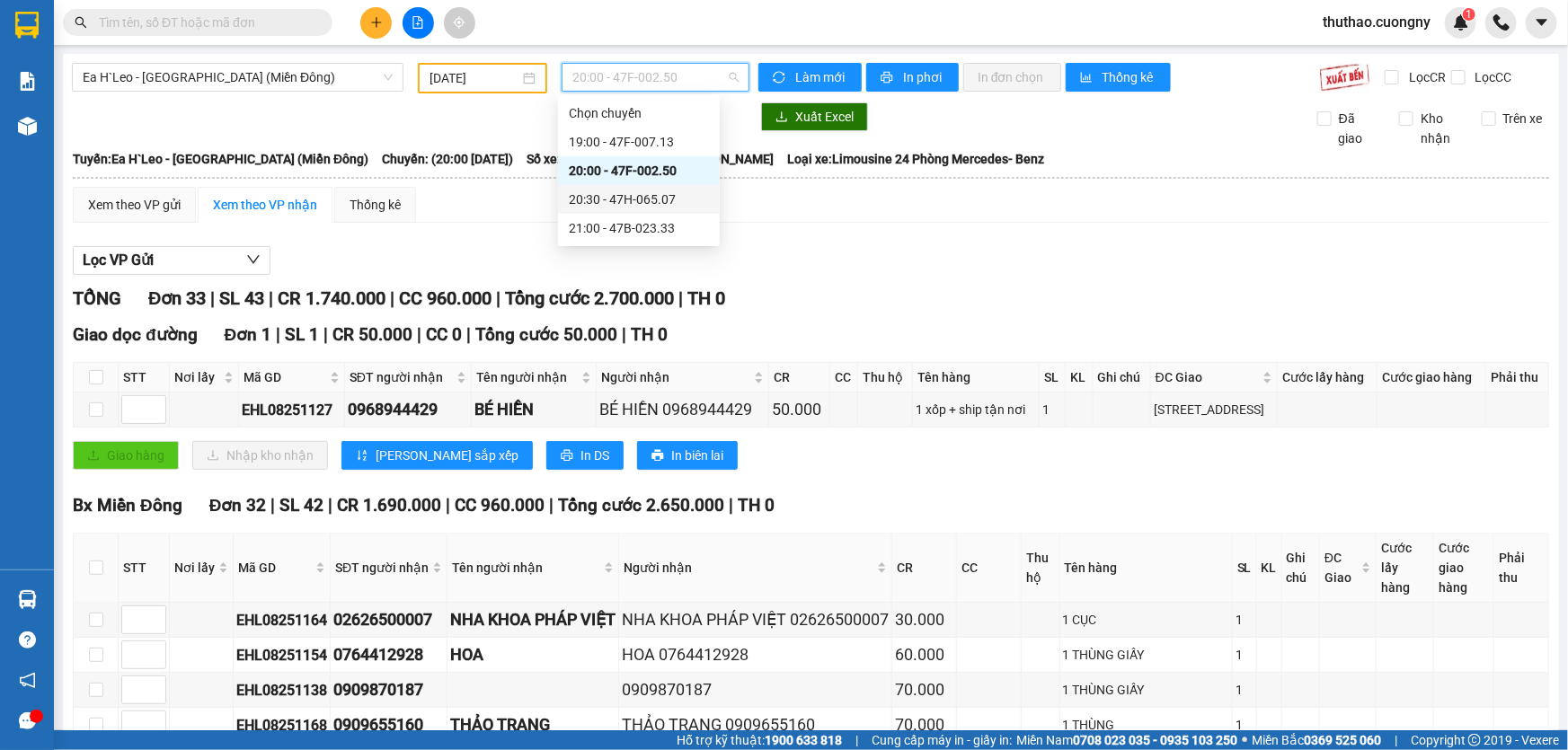
click at [651, 194] on div "20:30 - 47H-065.07" at bounding box center [639, 199] width 140 height 20
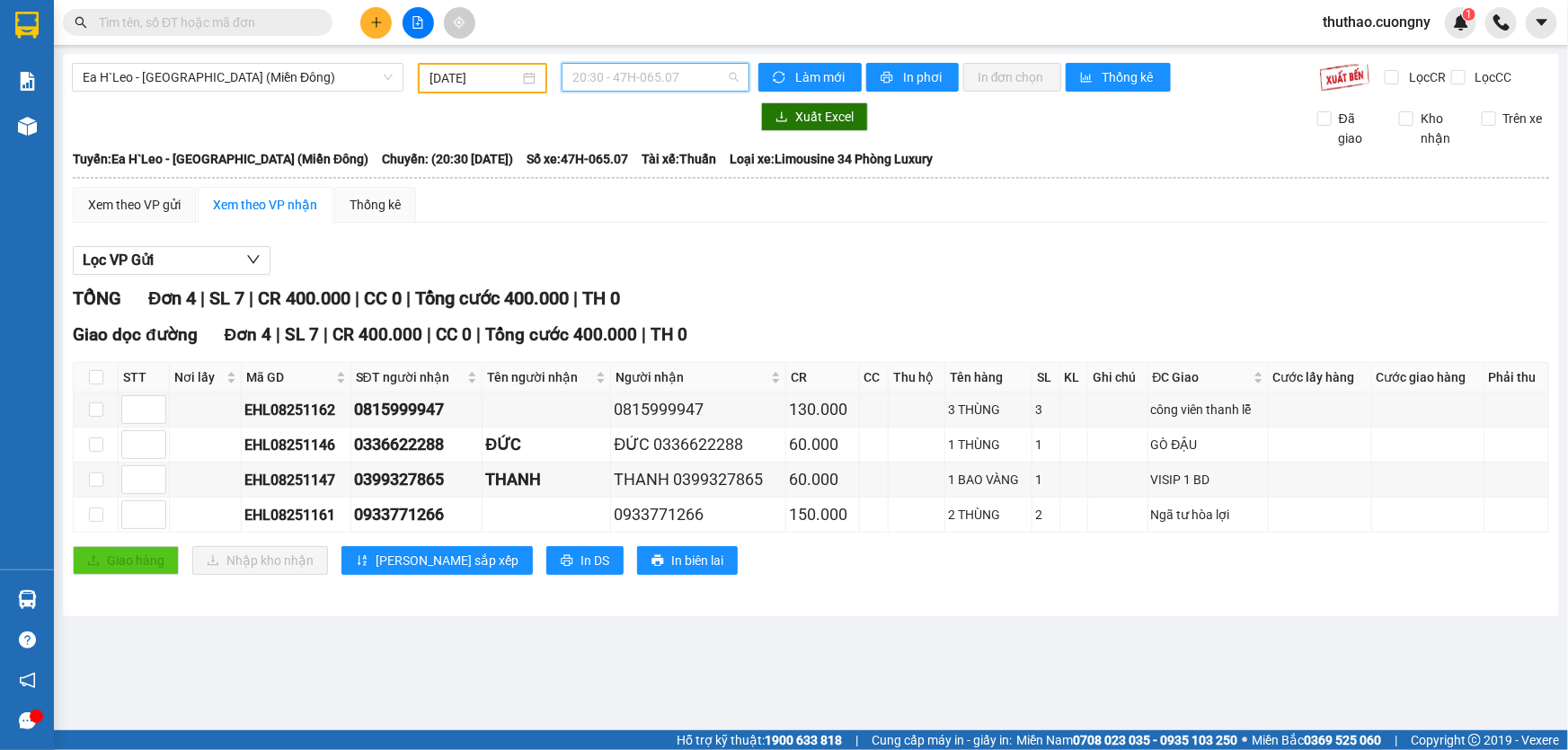
click at [669, 72] on span "20:30 - 47H-065.07" at bounding box center [655, 77] width 166 height 27
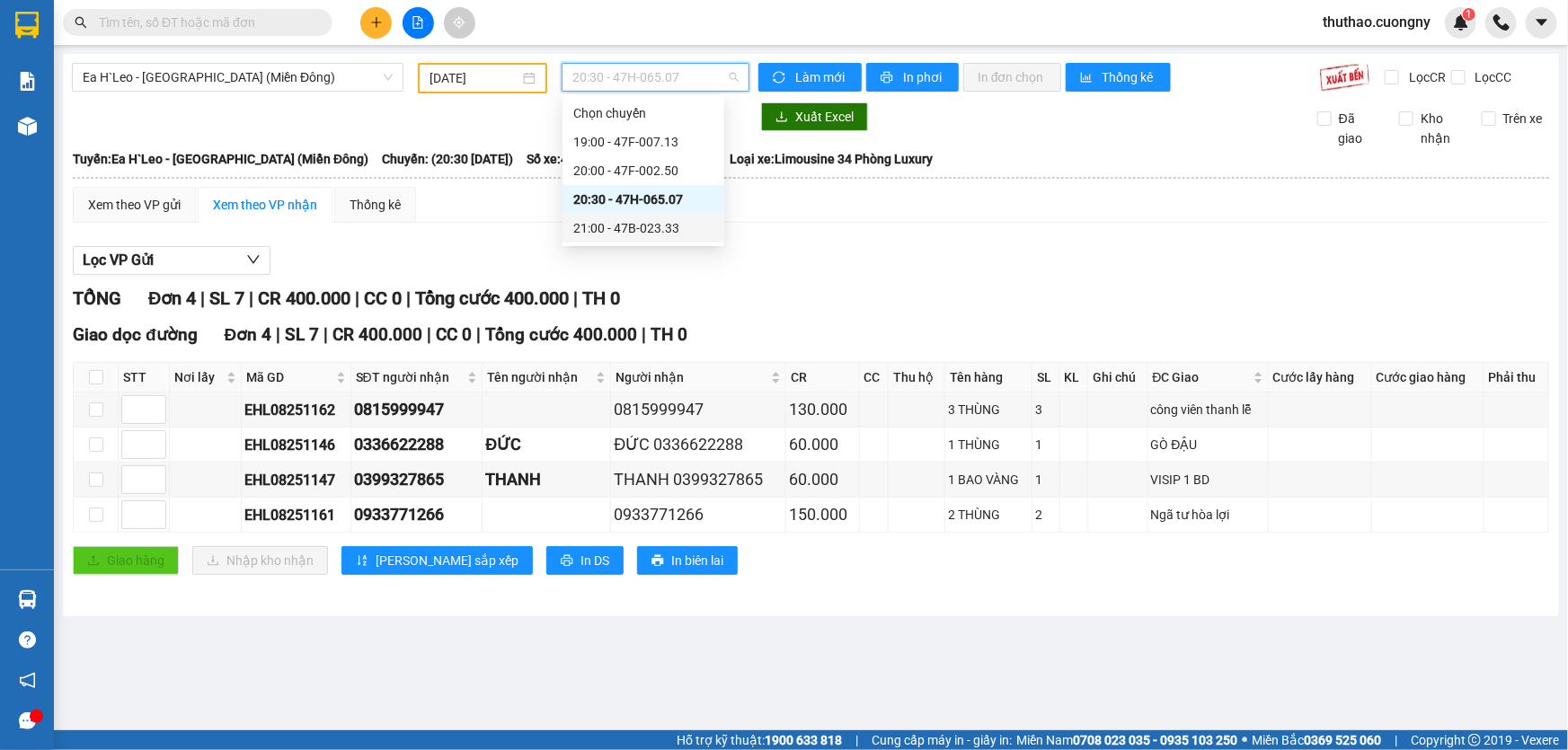
click at [643, 223] on div "21:00 - 47B-023.33" at bounding box center [643, 227] width 140 height 20
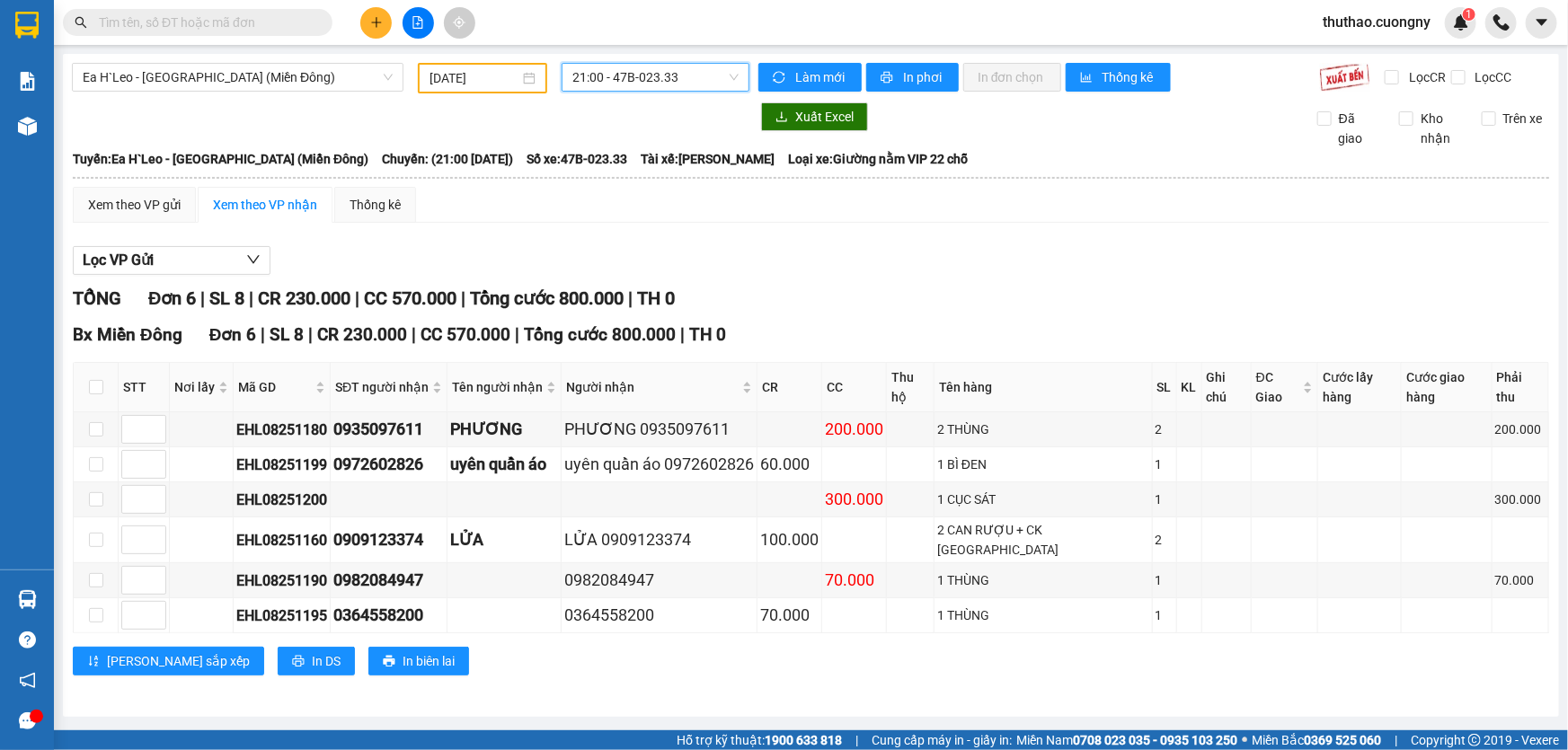
click at [672, 53] on main "Ea H`Leo - [GEOGRAPHIC_DATA] ([GEOGRAPHIC_DATA]) [DATE] 21:00 21:00 - 47B-023.3…" at bounding box center [784, 365] width 1568 height 730
click at [669, 72] on span "21:00 - 47B-023.33" at bounding box center [655, 77] width 166 height 27
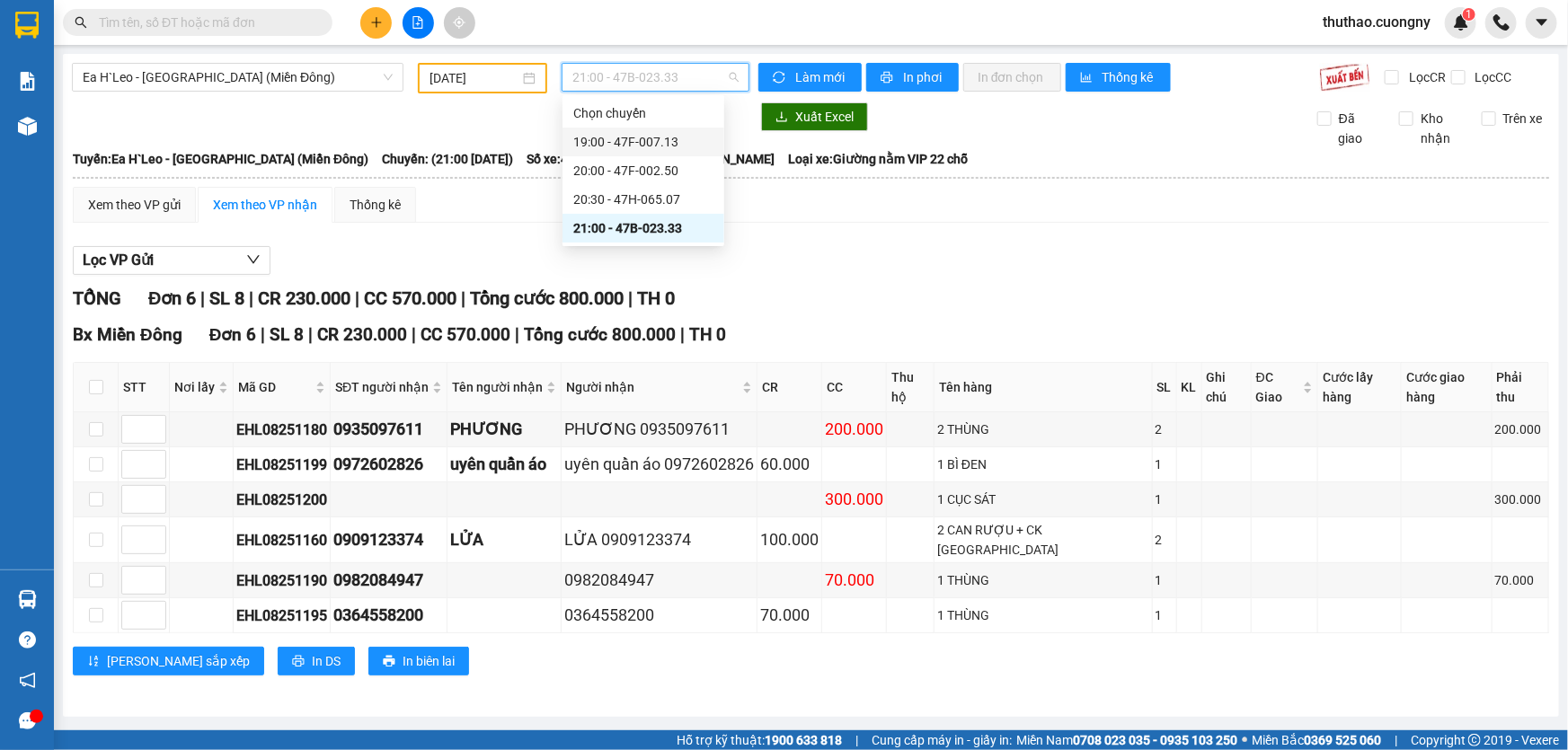
click at [658, 143] on div "19:00 - 47F-007.13" at bounding box center [643, 141] width 140 height 20
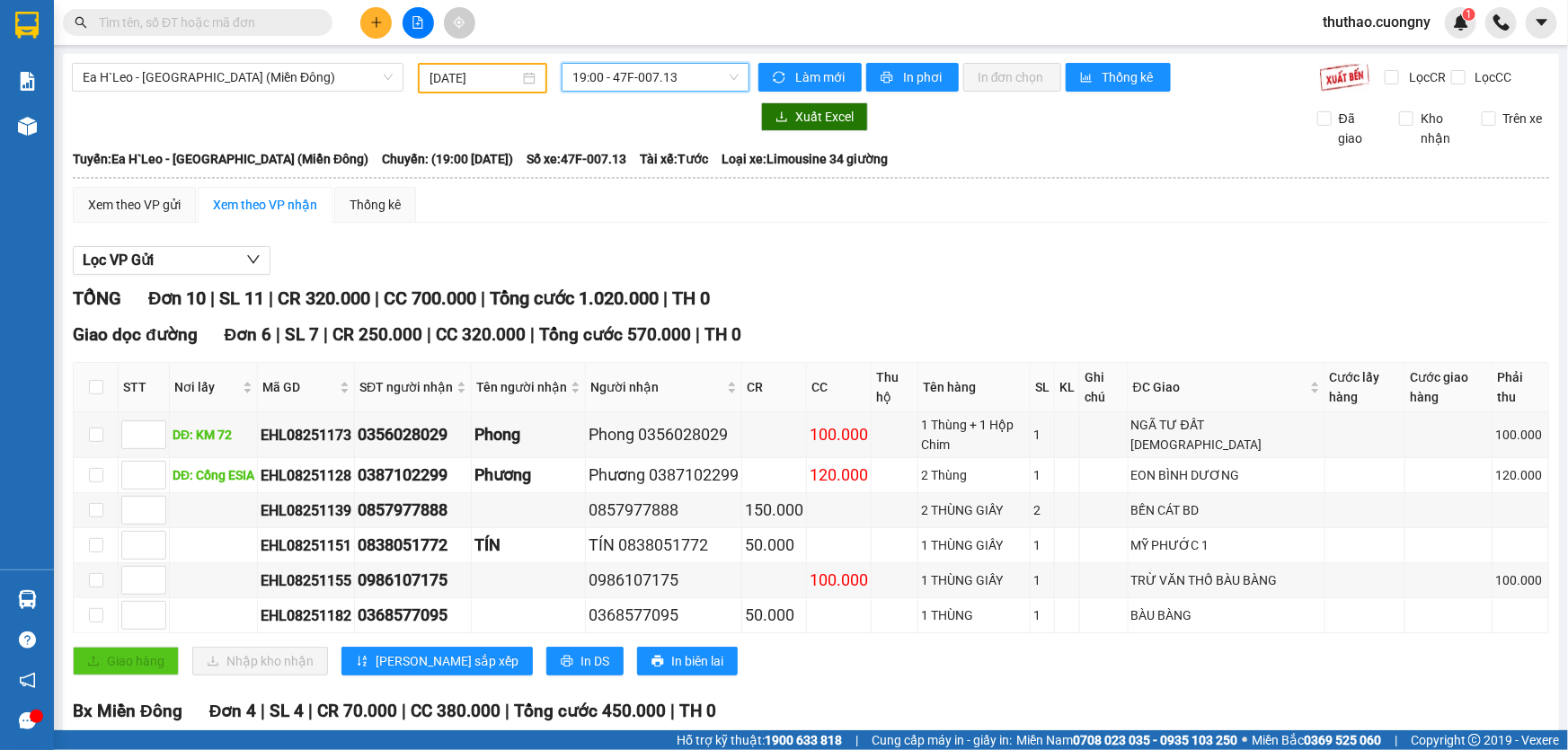
click at [674, 72] on span "19:00 - 47F-007.13" at bounding box center [655, 77] width 166 height 27
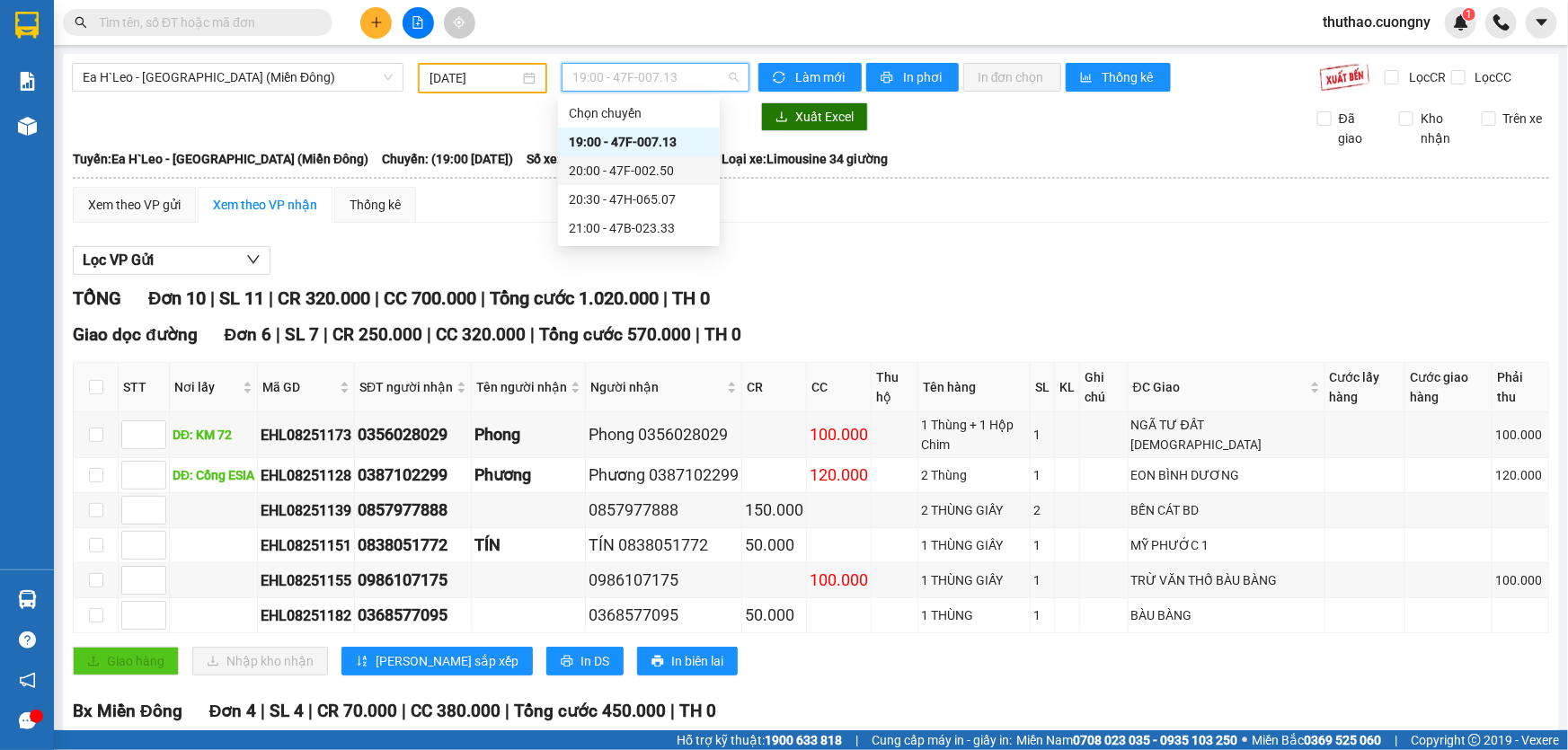
click at [655, 176] on div "20:00 - 47F-002.50" at bounding box center [639, 170] width 140 height 20
